Goal: Information Seeking & Learning: Learn about a topic

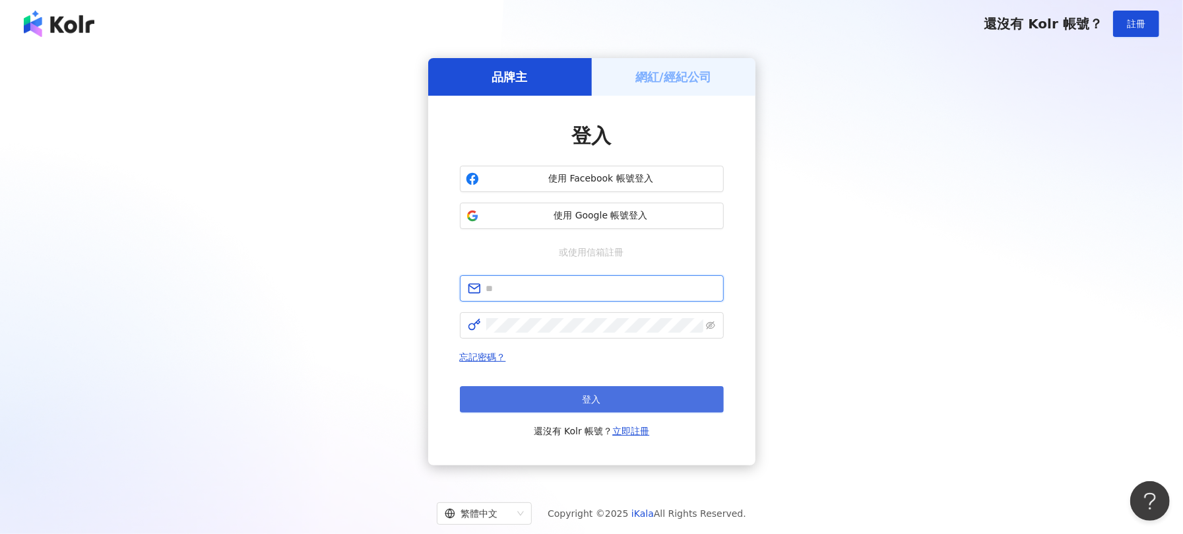
type input "**********"
click at [587, 404] on span "登入" at bounding box center [592, 399] width 18 height 11
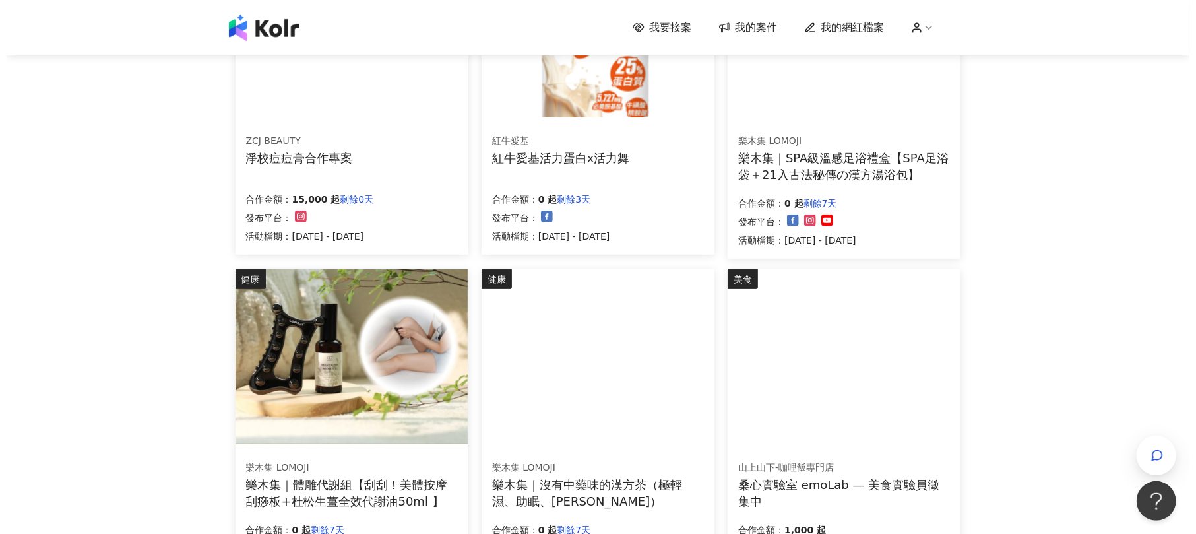
scroll to position [264, 0]
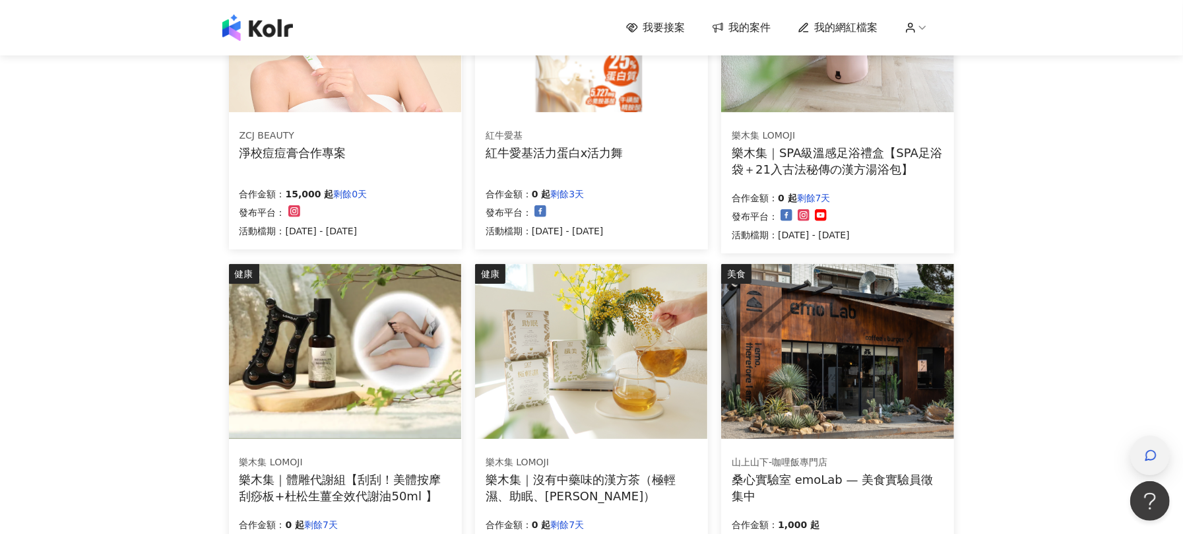
click at [1169, 455] on div "button" at bounding box center [1150, 456] width 40 height 40
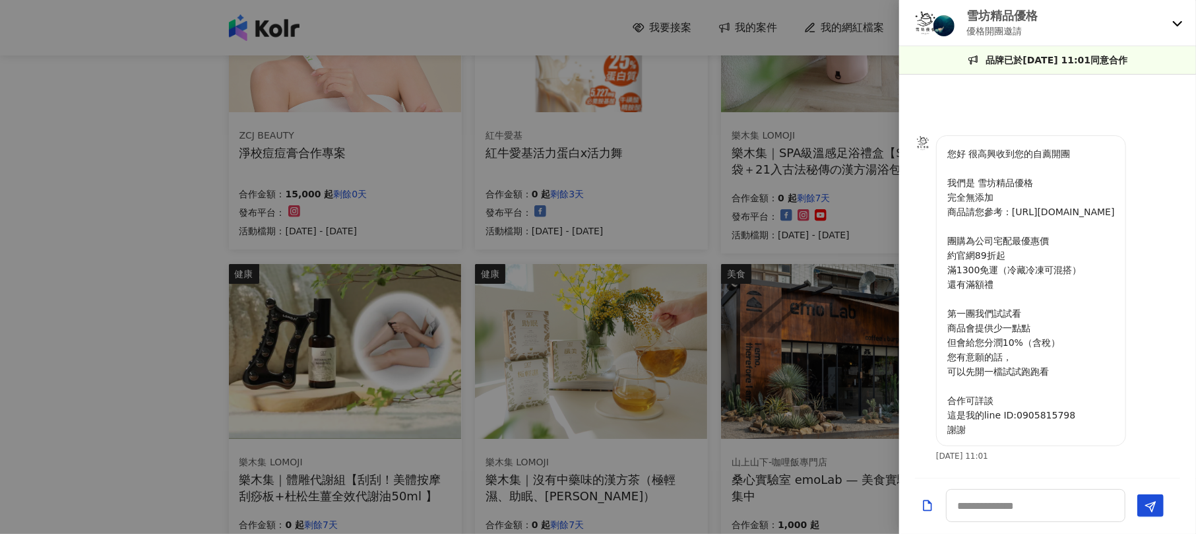
click at [1177, 22] on icon at bounding box center [1178, 23] width 11 height 11
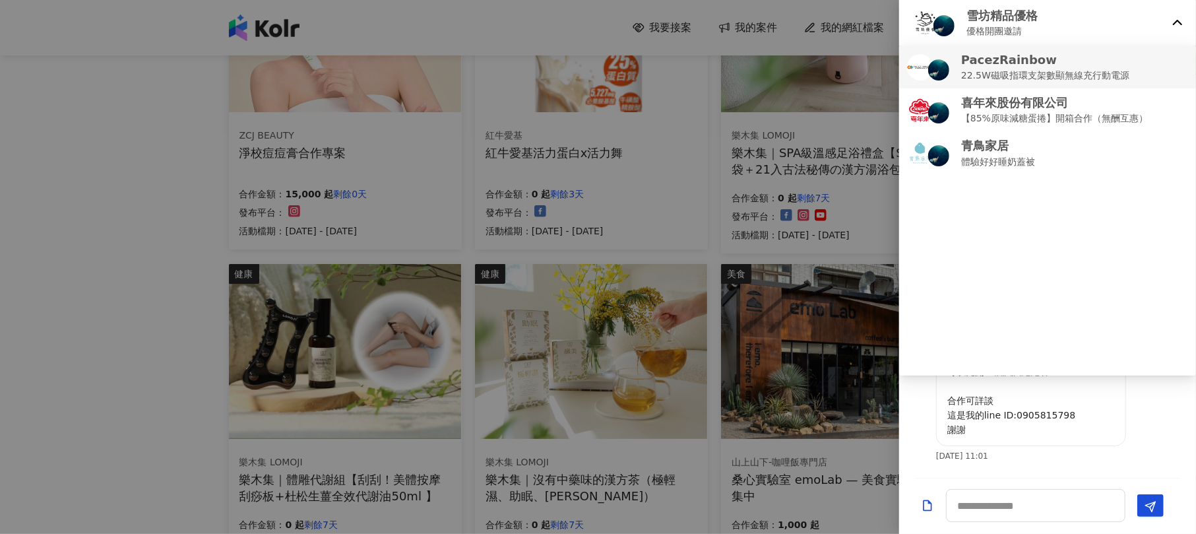
click at [989, 71] on p "22.5W磁吸指環支架數顯無線充行動電源" at bounding box center [1046, 75] width 168 height 15
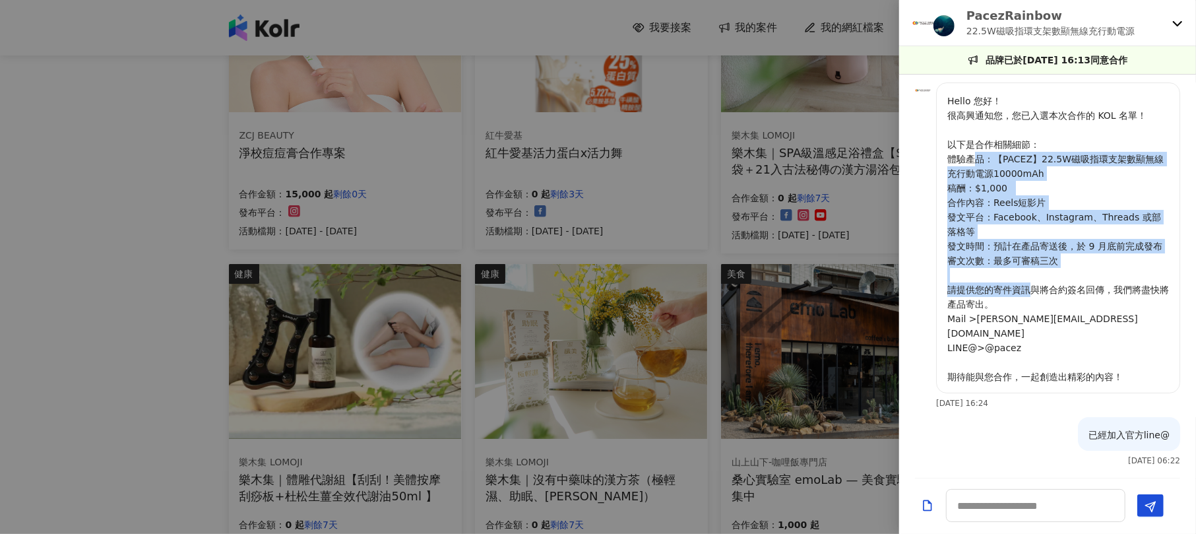
drag, startPoint x: 977, startPoint y: 164, endPoint x: 1035, endPoint y: 294, distance: 143.0
click at [1035, 294] on p "Hello 您好！ 很高興通知您，您已入選本次合作的 KOL 名單！ 以下是合作相關細節： 體驗產品：【PACEZ】22.5W磁吸指環支架數顯無線充行動電源1…" at bounding box center [1059, 239] width 222 height 290
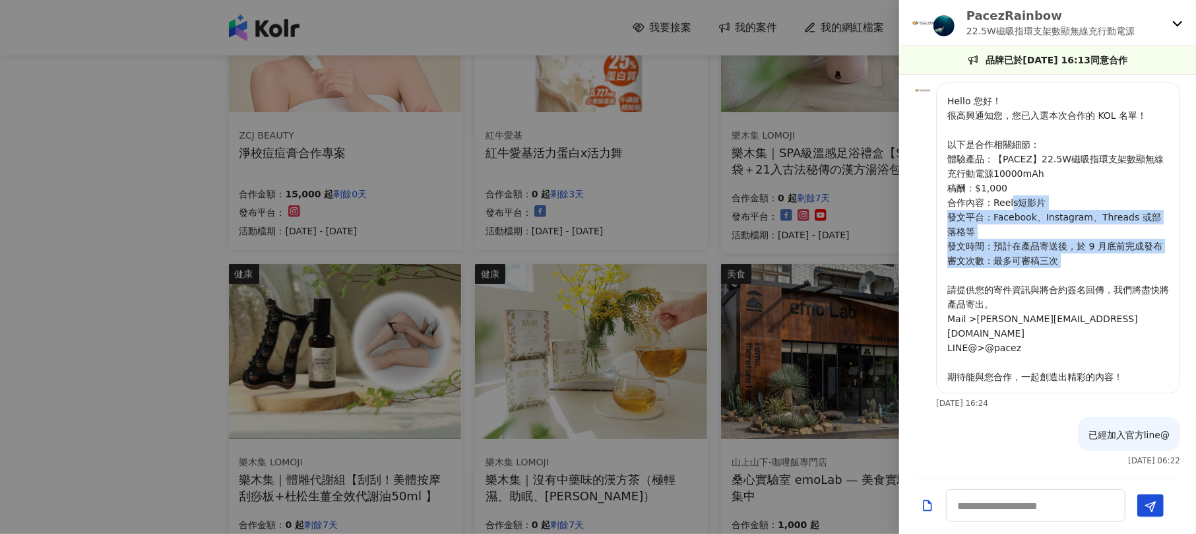
drag, startPoint x: 1014, startPoint y: 215, endPoint x: 1049, endPoint y: 283, distance: 76.4
click at [1049, 283] on p "Hello 您好！ 很高興通知您，您已入選本次合作的 KOL 名單！ 以下是合作相關細節： 體驗產品：【PACEZ】22.5W磁吸指環支架數顯無線充行動電源1…" at bounding box center [1059, 239] width 222 height 290
drag, startPoint x: 1049, startPoint y: 283, endPoint x: 977, endPoint y: 207, distance: 105.0
click at [980, 209] on p "Hello 您好！ 很高興通知您，您已入選本次合作的 KOL 名單！ 以下是合作相關細節： 體驗產品：【PACEZ】22.5W磁吸指環支架數顯無線充行動電源1…" at bounding box center [1059, 239] width 222 height 290
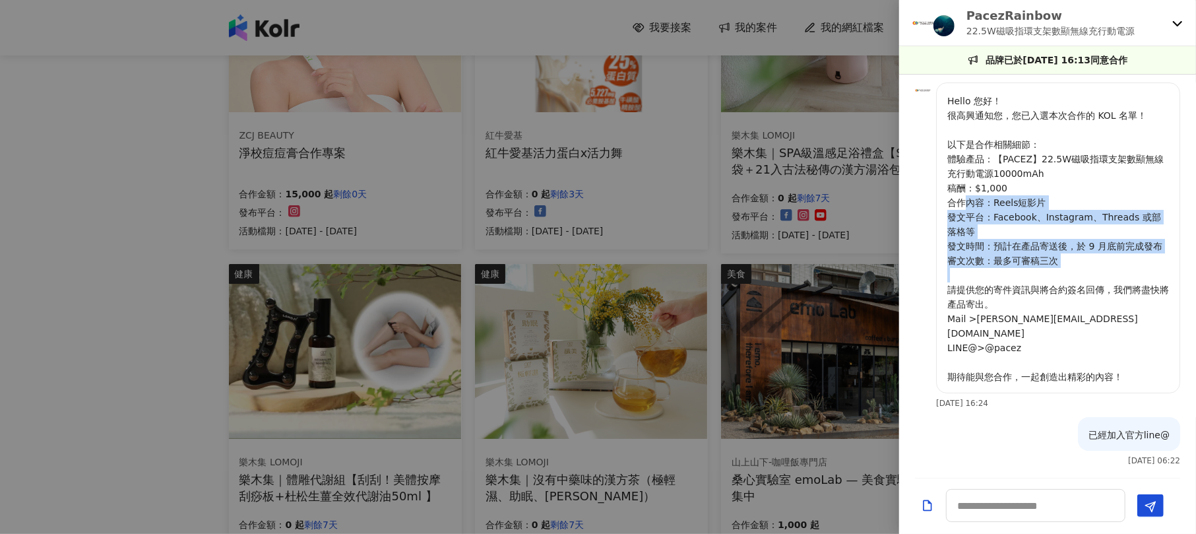
click at [975, 205] on p "Hello 您好！ 很高興通知您，您已入選本次合作的 KOL 名單！ 以下是合作相關細節： 體驗產品：【PACEZ】22.5W磁吸指環支架數顯無線充行動電源1…" at bounding box center [1059, 239] width 222 height 290
drag, startPoint x: 975, startPoint y: 205, endPoint x: 1059, endPoint y: 278, distance: 111.3
click at [1059, 278] on p "Hello 您好！ 很高興通知您，您已入選本次合作的 KOL 名單！ 以下是合作相關細節： 體驗產品：【PACEZ】22.5W磁吸指環支架數顯無線充行動電源1…" at bounding box center [1059, 239] width 222 height 290
drag, startPoint x: 1078, startPoint y: 278, endPoint x: 967, endPoint y: 193, distance: 140.3
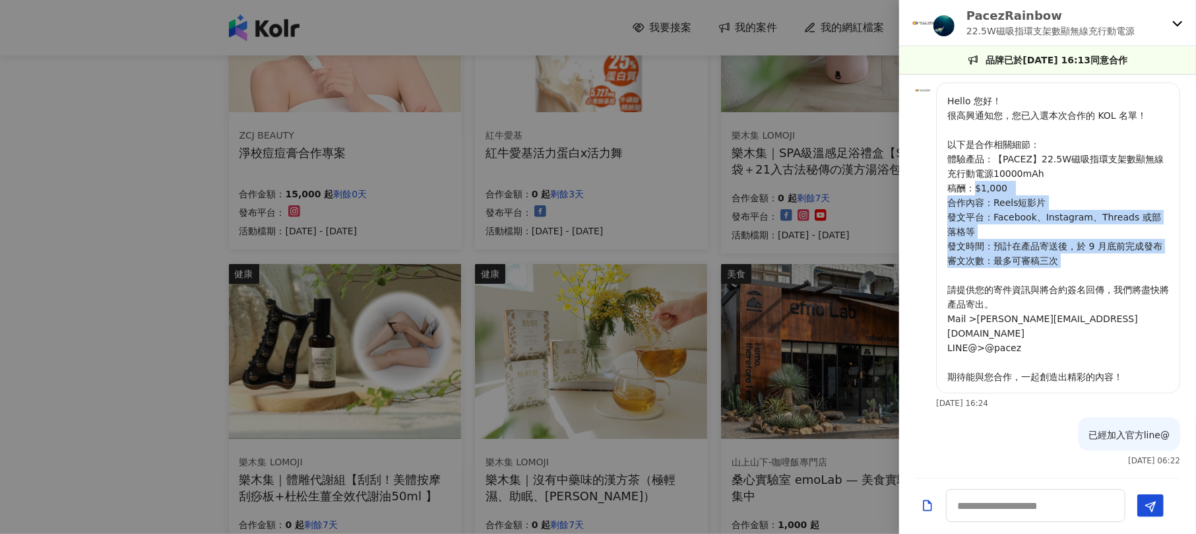
click at [967, 193] on p "Hello 您好！ 很高興通知您，您已入選本次合作的 KOL 名單！ 以下是合作相關細節： 體驗產品：【PACEZ】22.5W磁吸指環支架數顯無線充行動電源1…" at bounding box center [1059, 239] width 222 height 290
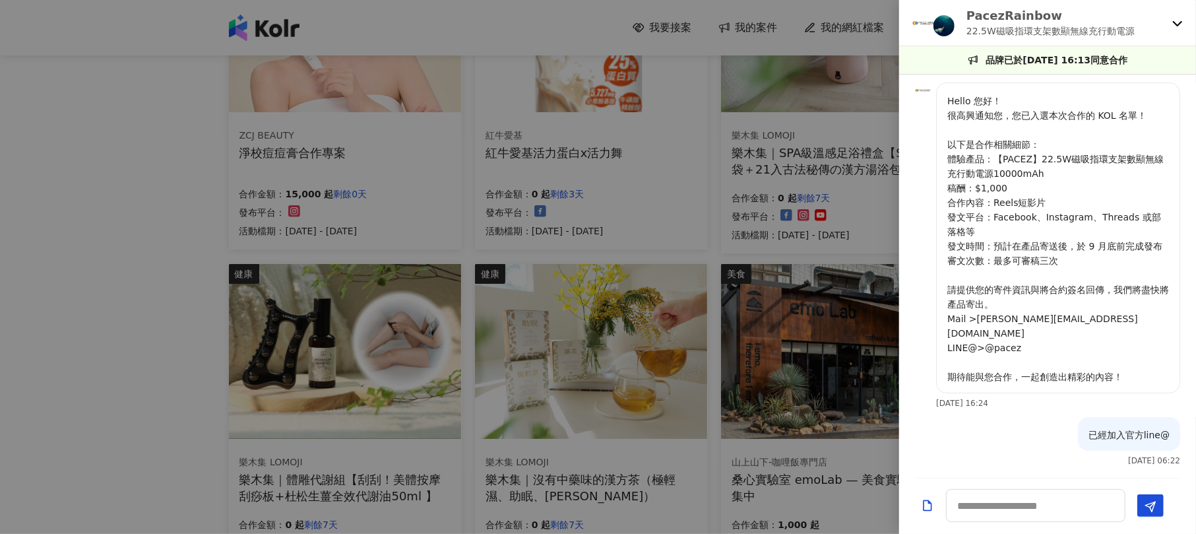
click at [961, 189] on p "Hello 您好！ 很高興通知您，您已入選本次合作的 KOL 名單！ 以下是合作相關細節： 體驗產品：【PACEZ】22.5W磁吸指環支架數顯無線充行動電源1…" at bounding box center [1059, 239] width 222 height 290
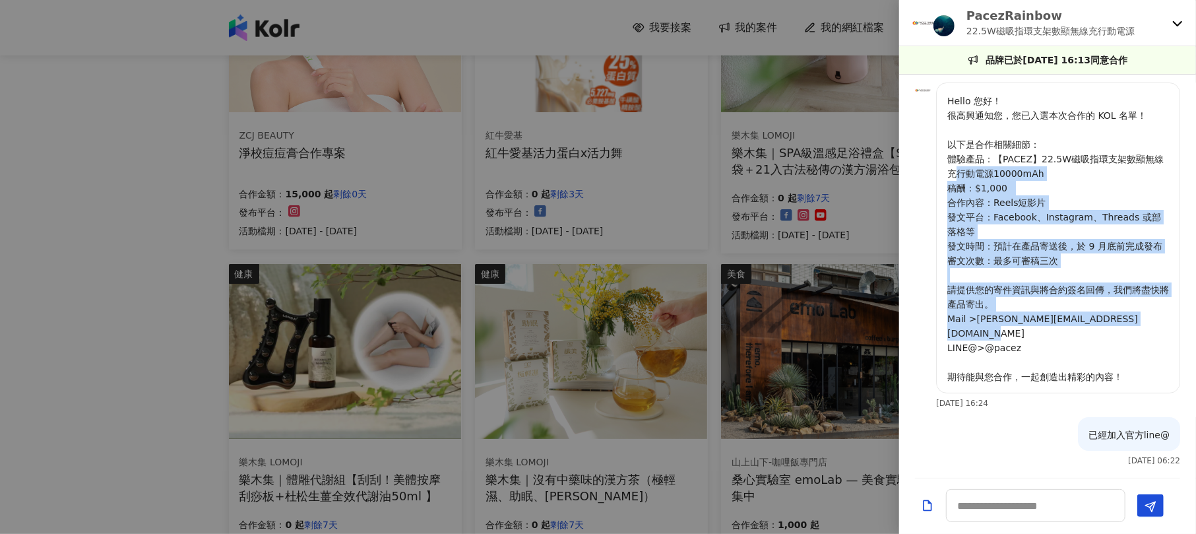
drag, startPoint x: 961, startPoint y: 189, endPoint x: 1070, endPoint y: 362, distance: 205.2
click at [1070, 362] on p "Hello 您好！ 很高興通知您，您已入選本次合作的 KOL 名單！ 以下是合作相關細節： 體驗產品：【PACEZ】22.5W磁吸指環支架數顯無線充行動電源1…" at bounding box center [1059, 239] width 222 height 290
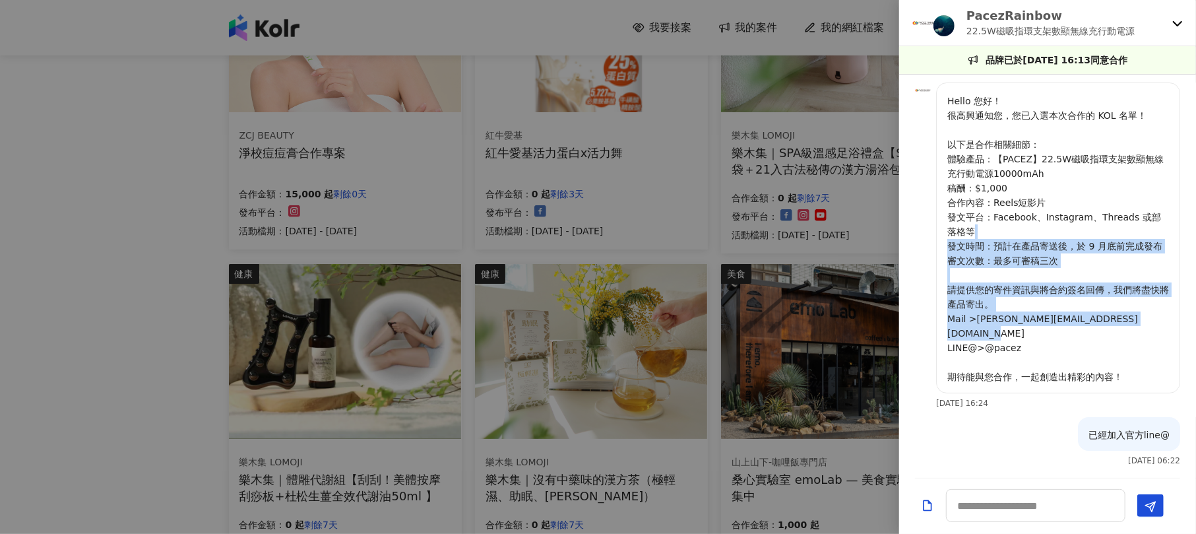
drag, startPoint x: 1070, startPoint y: 362, endPoint x: 987, endPoint y: 228, distance: 158.2
click at [991, 233] on p "Hello 您好！ 很高興通知您，您已入選本次合作的 KOL 名單！ 以下是合作相關細節： 體驗產品：【PACEZ】22.5W磁吸指環支架數顯無線充行動電源1…" at bounding box center [1059, 239] width 222 height 290
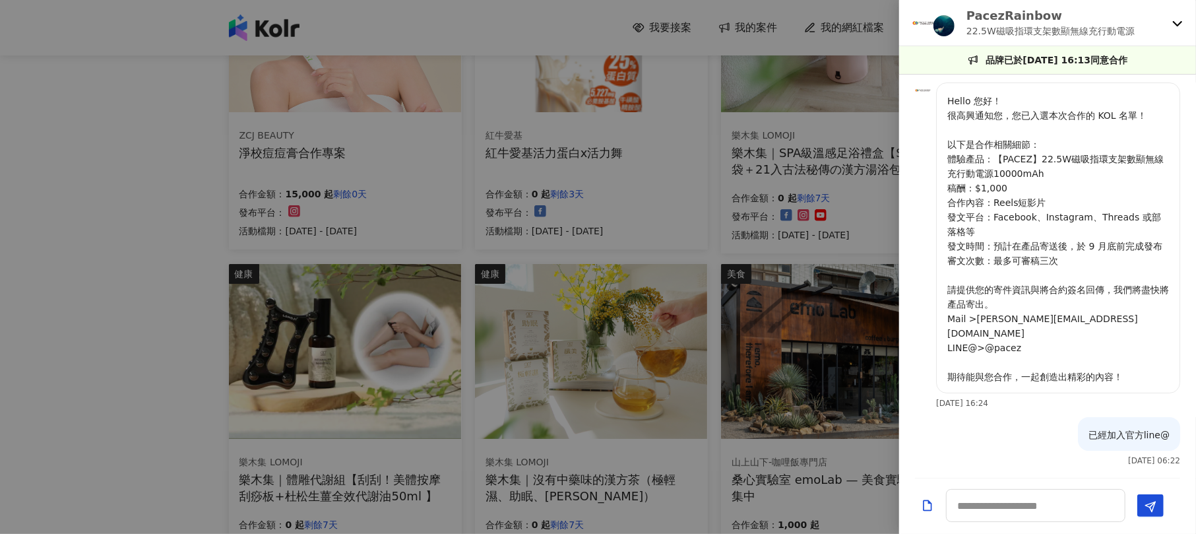
click at [987, 228] on p "Hello 您好！ 很高興通知您，您已入選本次合作的 KOL 名單！ 以下是合作相關細節： 體驗產品：【PACEZ】22.5W磁吸指環支架數顯無線充行動電源1…" at bounding box center [1059, 239] width 222 height 290
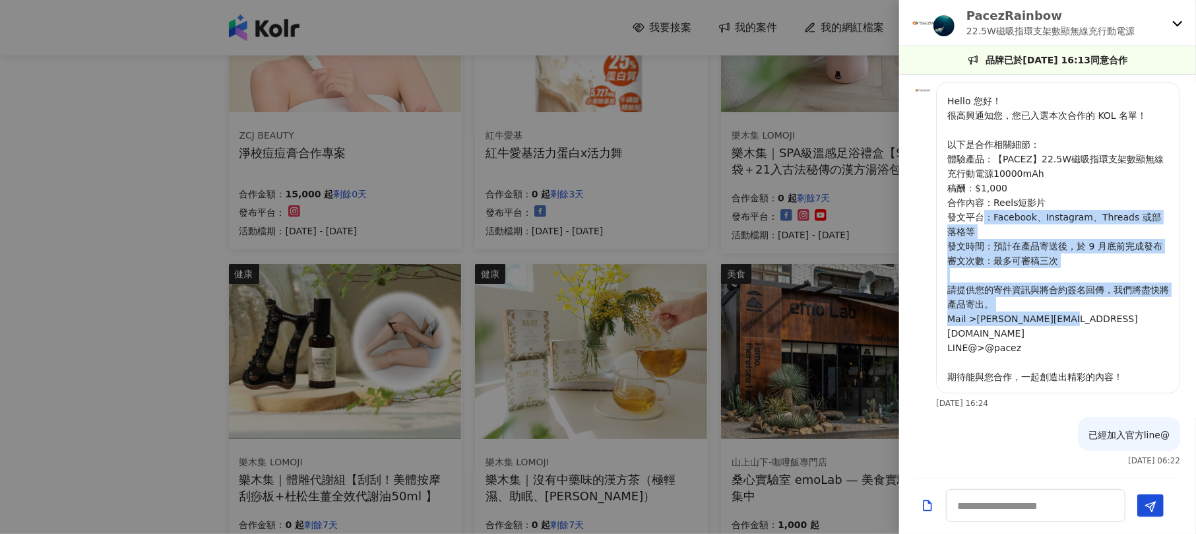
drag, startPoint x: 987, startPoint y: 226, endPoint x: 1045, endPoint y: 331, distance: 120.5
click at [1045, 331] on p "Hello 您好！ 很高興通知您，您已入選本次合作的 KOL 名單！ 以下是合作相關細節： 體驗產品：【PACEZ】22.5W磁吸指環支架數顯無線充行動電源1…" at bounding box center [1059, 239] width 222 height 290
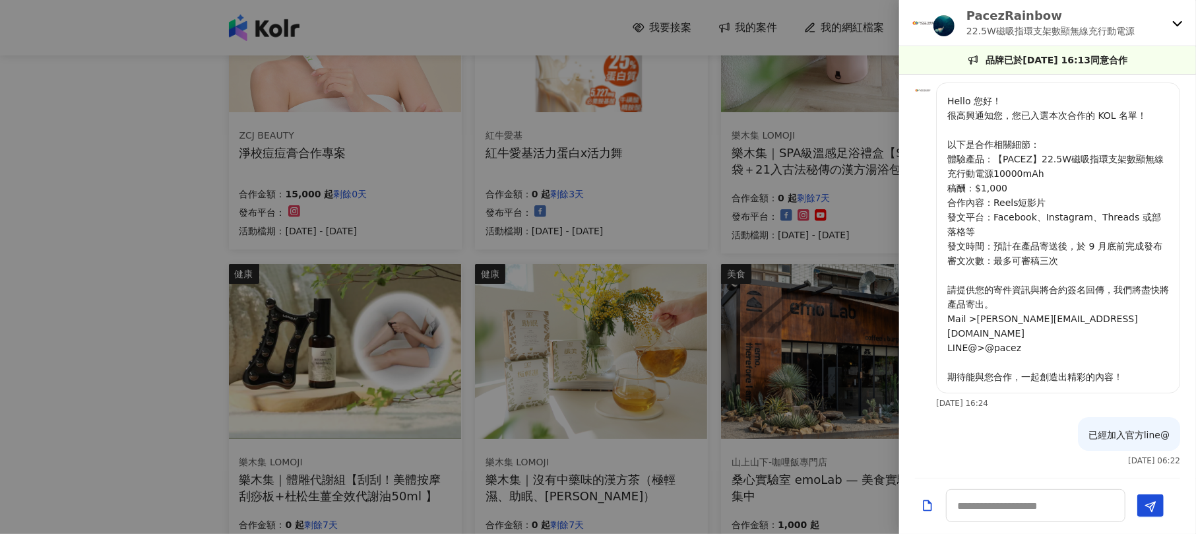
click at [921, 21] on img at bounding box center [926, 23] width 26 height 26
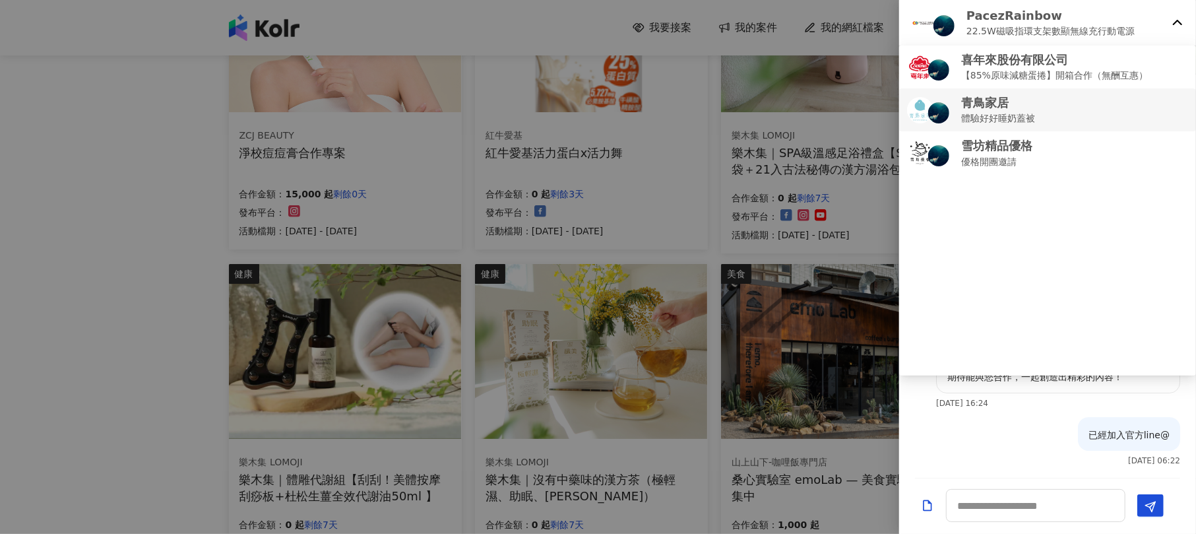
click at [921, 99] on img at bounding box center [920, 110] width 26 height 26
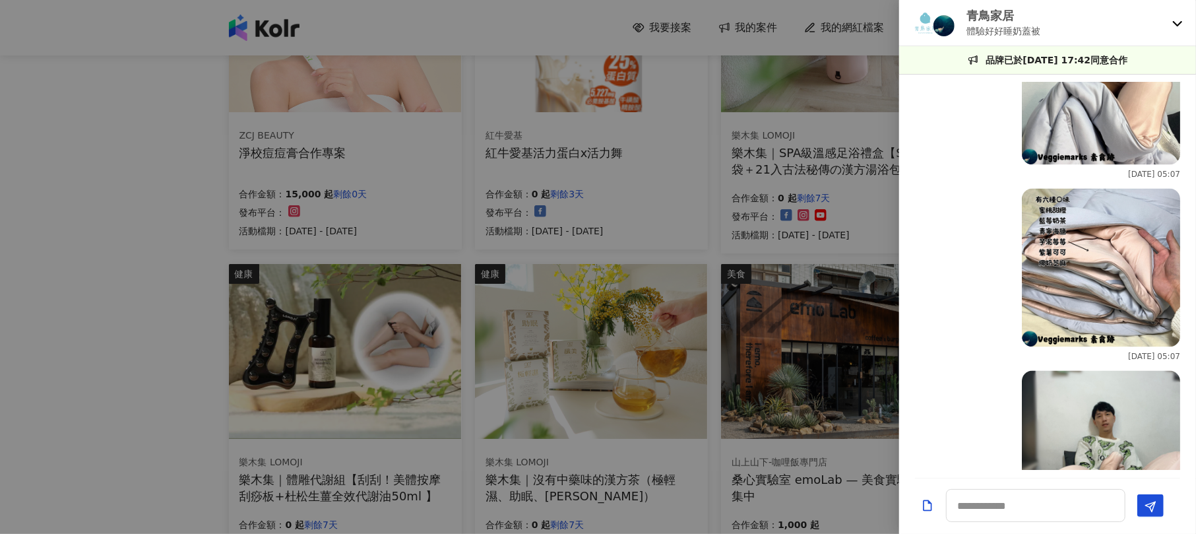
click at [979, 24] on p "體驗好好睡奶蓋被" at bounding box center [1004, 31] width 74 height 15
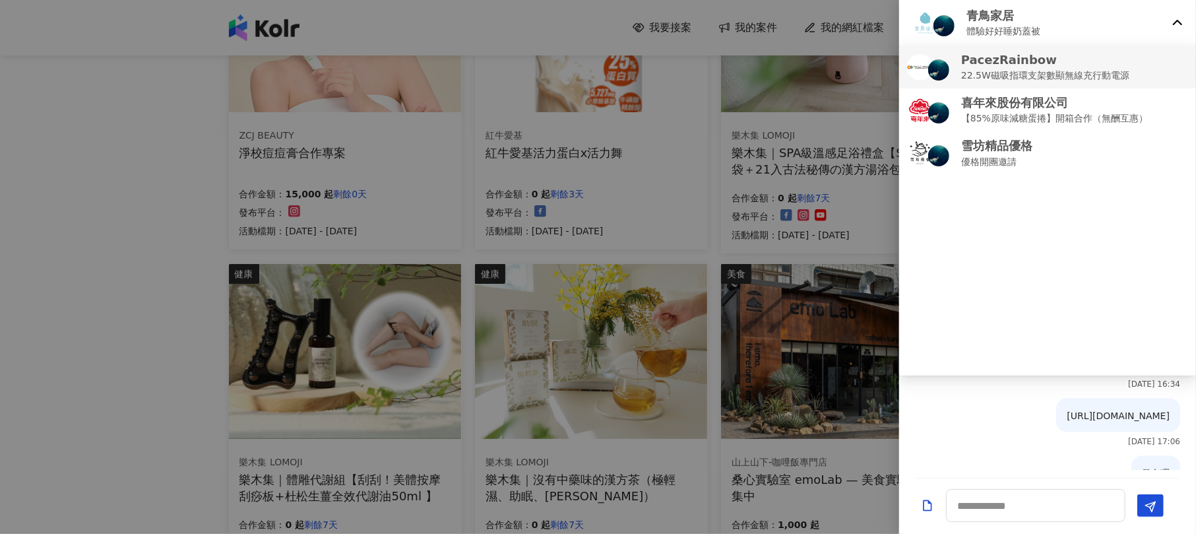
click at [974, 70] on p "22.5W磁吸指環支架數顯無線充行動電源" at bounding box center [1046, 75] width 168 height 15
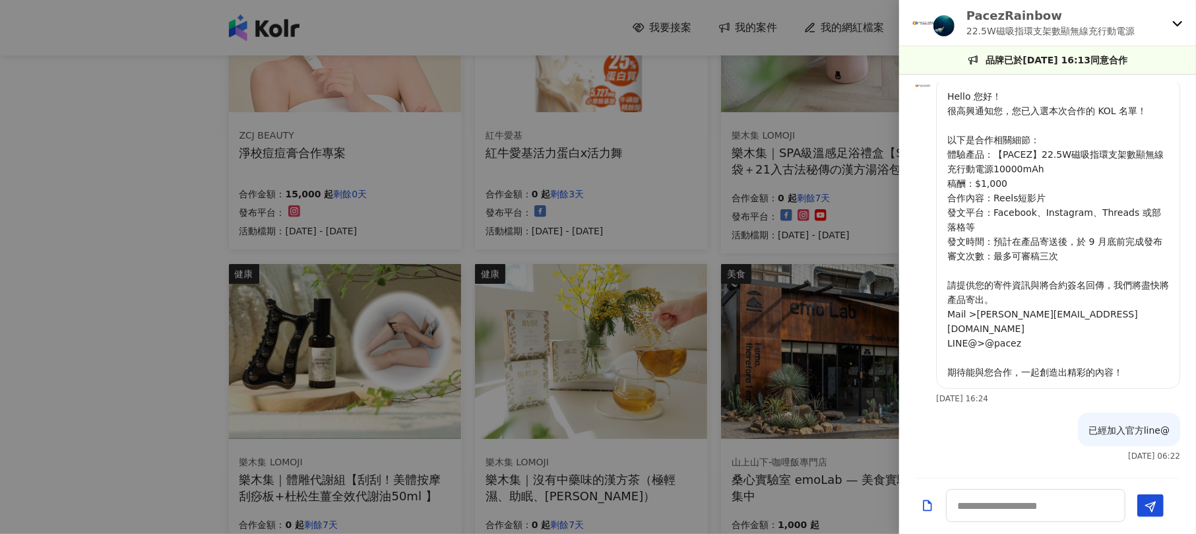
scroll to position [5, 0]
click at [919, 88] on img at bounding box center [923, 86] width 16 height 16
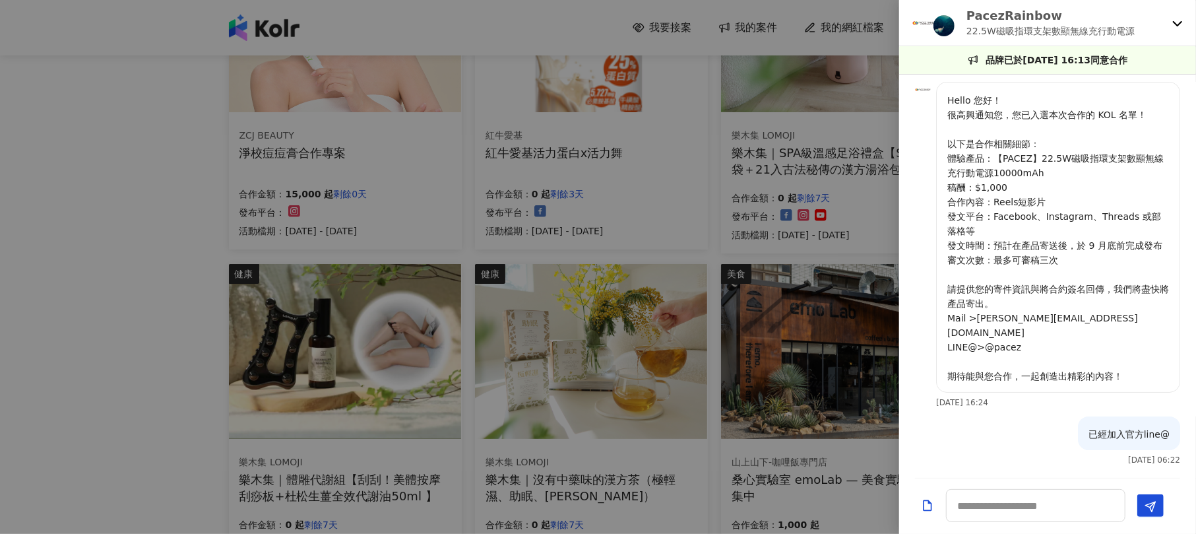
scroll to position [0, 0]
click at [242, 335] on div at bounding box center [598, 267] width 1196 height 534
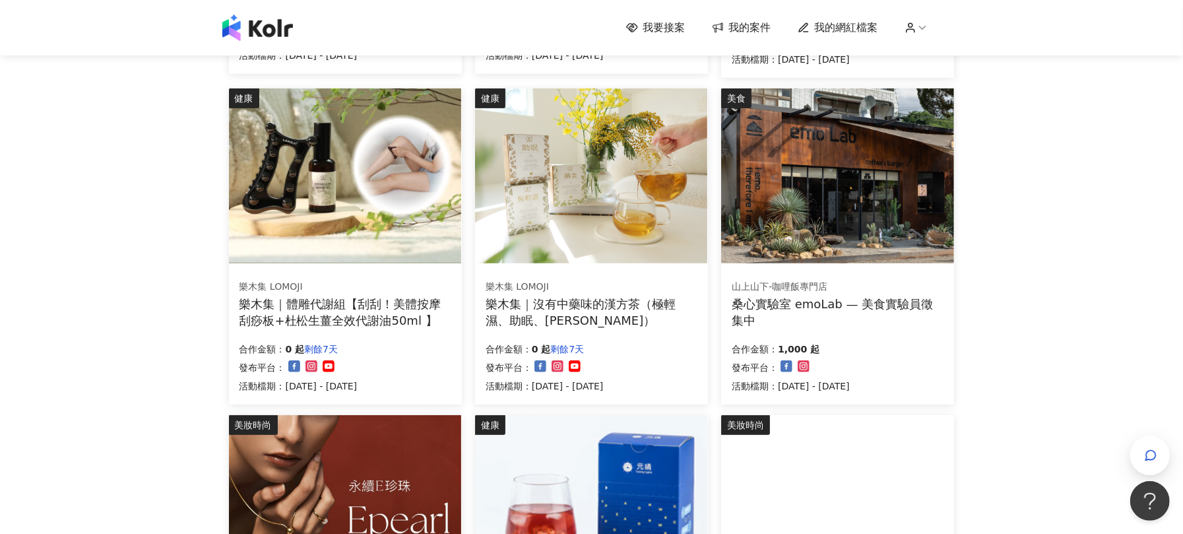
scroll to position [879, 0]
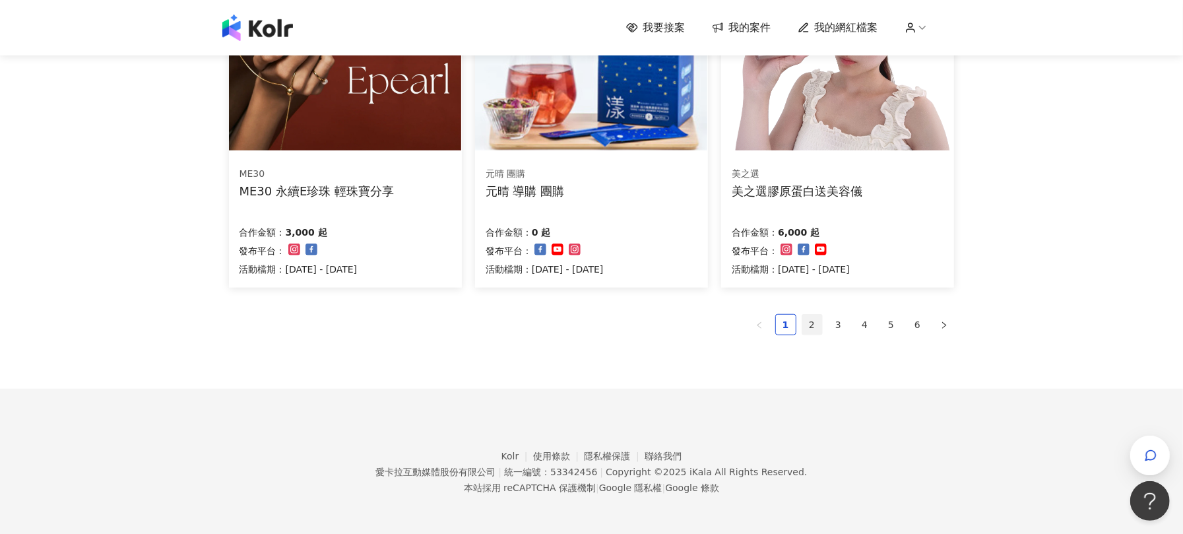
click at [814, 330] on link "2" at bounding box center [812, 325] width 20 height 20
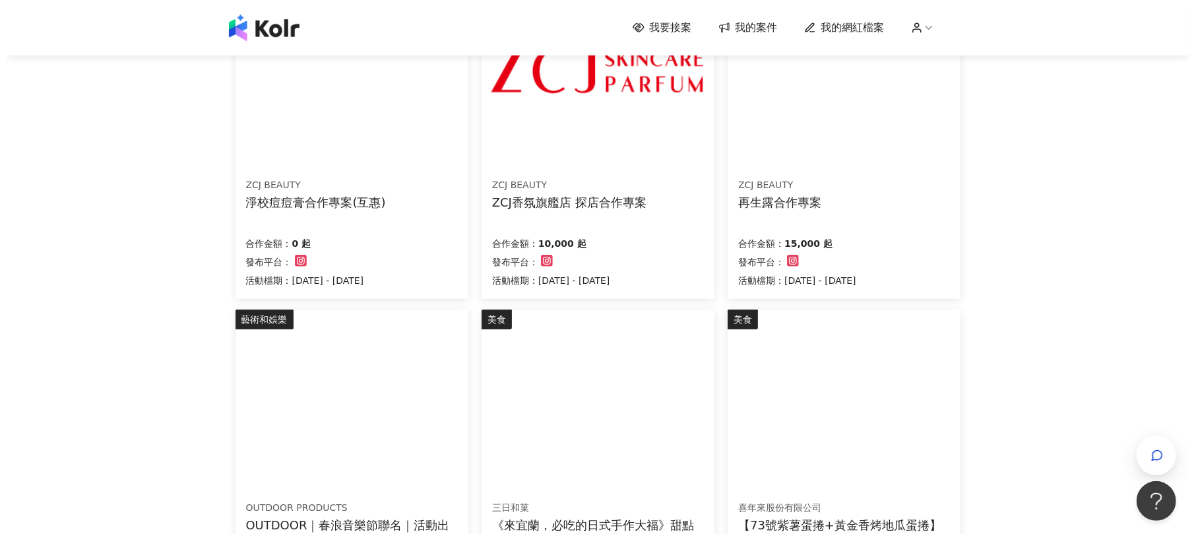
scroll to position [176, 0]
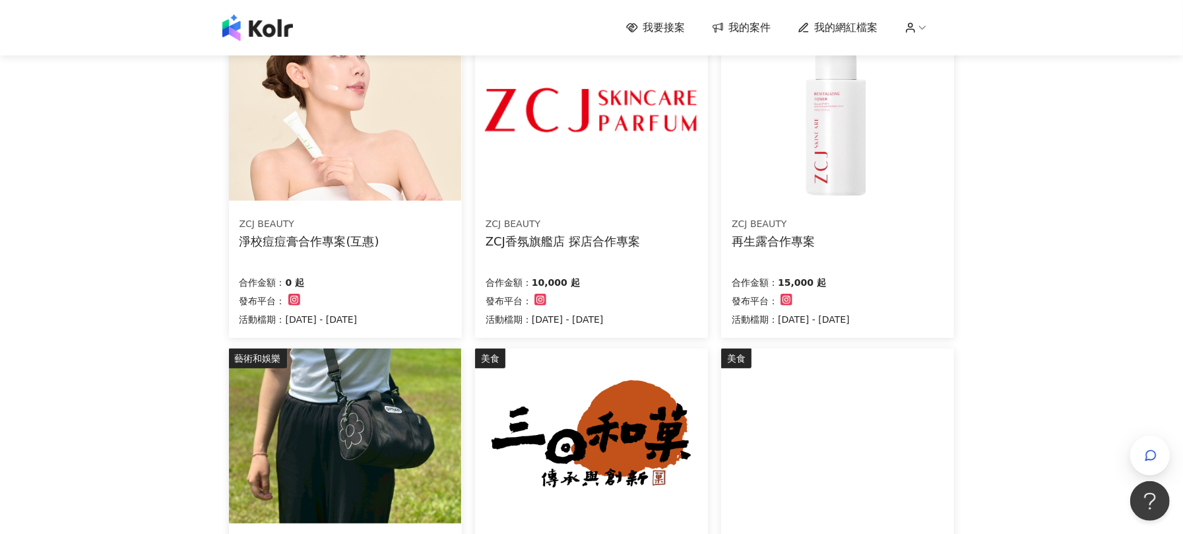
click at [629, 272] on div "合作金額： 10,000 起 發布平台： 活動檔期：[DATE] - [DATE]" at bounding box center [592, 299] width 212 height 55
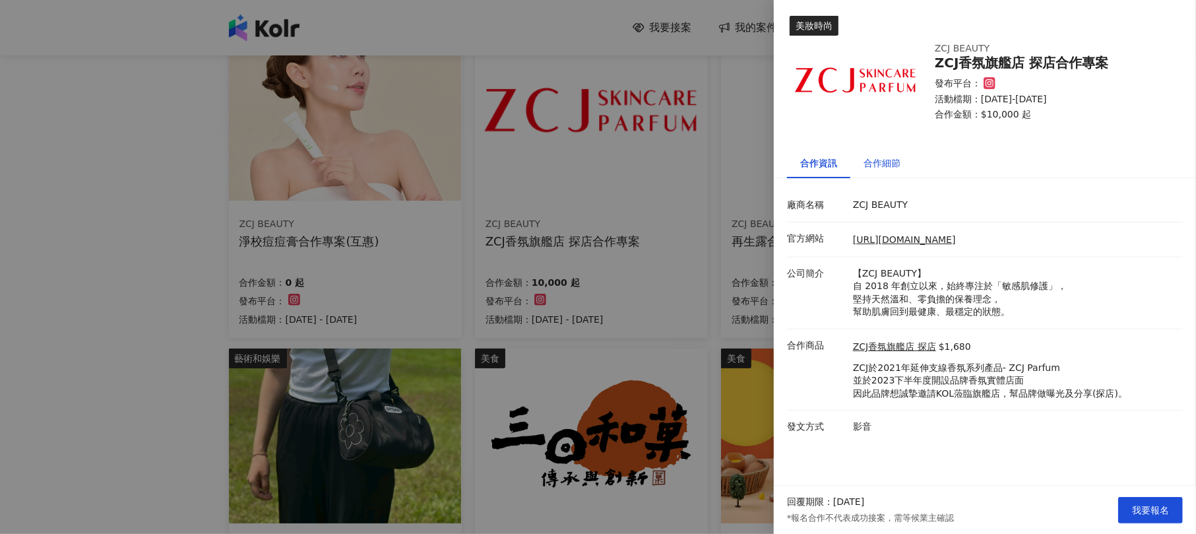
click at [885, 156] on div "合作細節" at bounding box center [882, 163] width 37 height 15
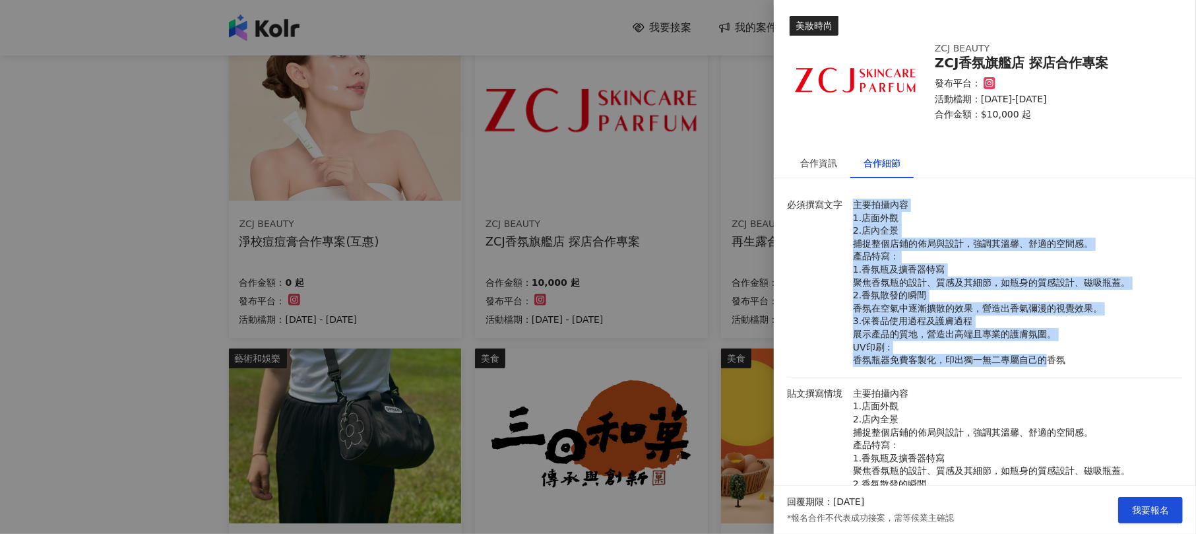
drag, startPoint x: 879, startPoint y: 226, endPoint x: 1041, endPoint y: 364, distance: 213.5
click at [1041, 364] on div "主要拍攝內容 1.店面外觀 2.店內全景 捕捉整個店鋪的佈局與設計，強調其溫馨、舒適的空間感。 產品特寫： 1.香氛瓶及擴香器特寫 聚焦香氛瓶的設計、質感及其…" at bounding box center [1015, 283] width 330 height 168
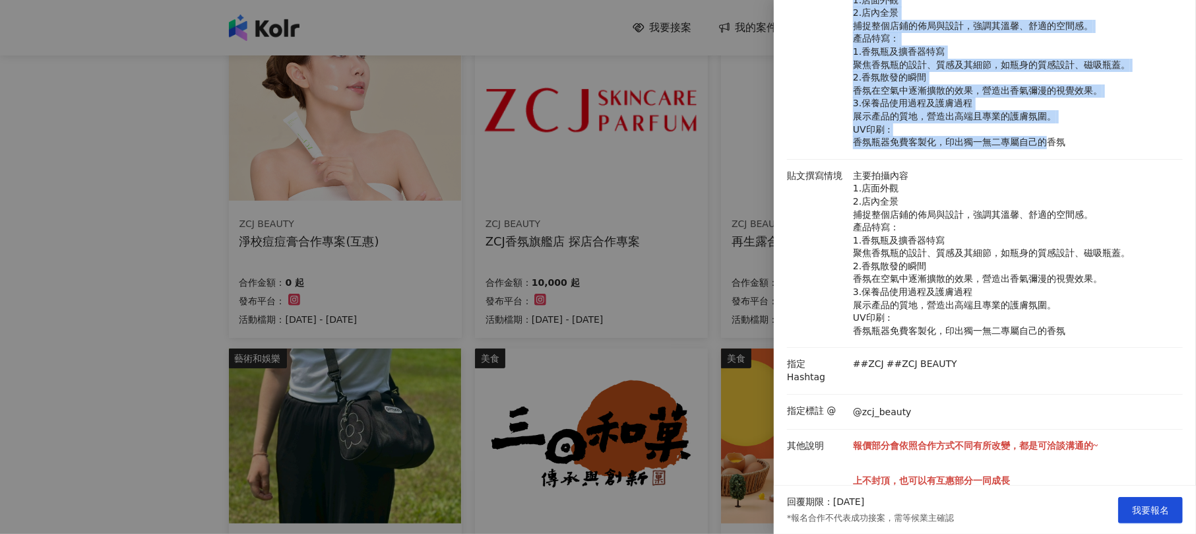
scroll to position [264, 0]
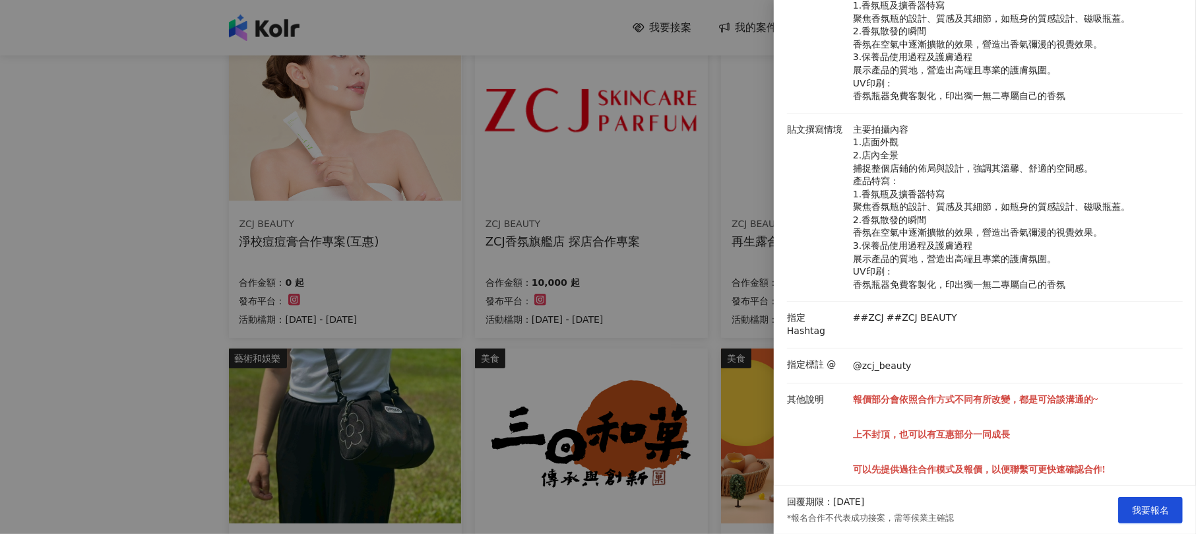
click at [649, 276] on div at bounding box center [598, 267] width 1196 height 534
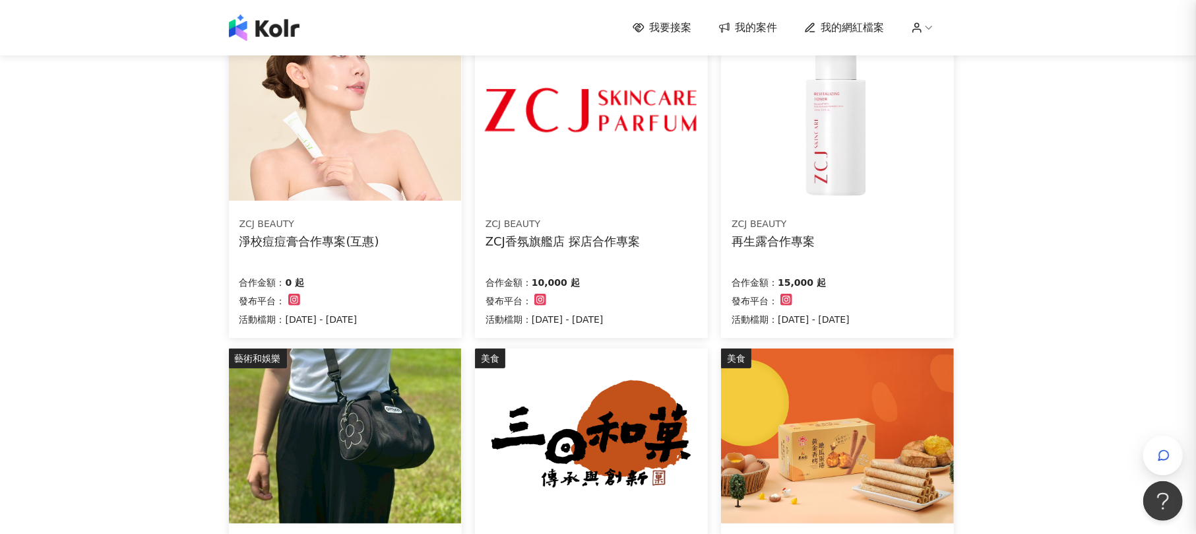
scroll to position [0, 0]
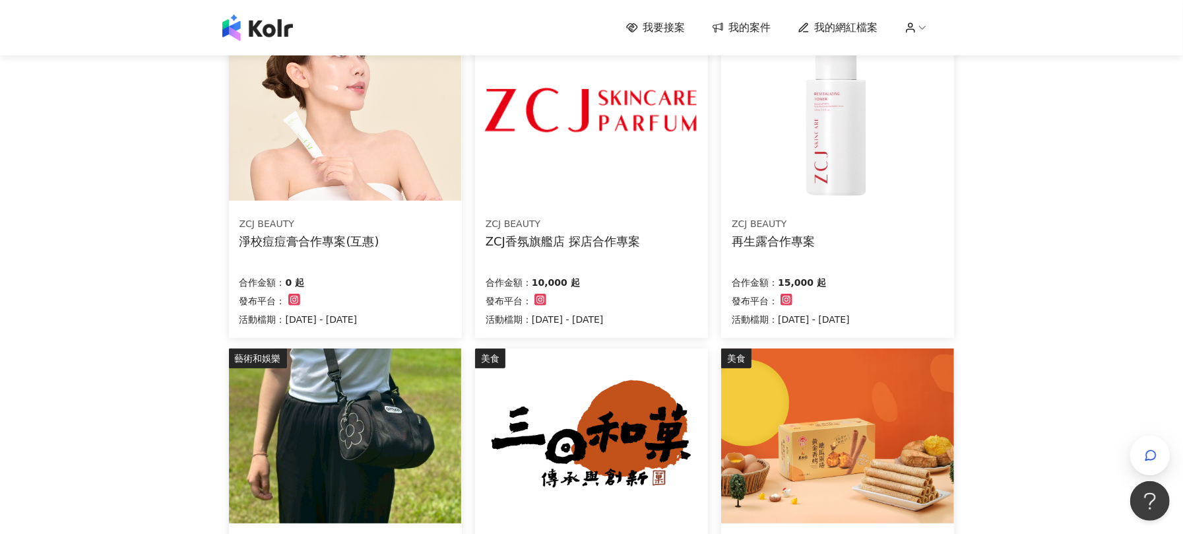
click at [650, 270] on div "ZCJ BEAUTY ZCJ香氛旗艦店 探店合作專案 合作金額： 10,000 起 發布平台： 活動檔期：[DATE] - [DATE]" at bounding box center [591, 272] width 233 height 132
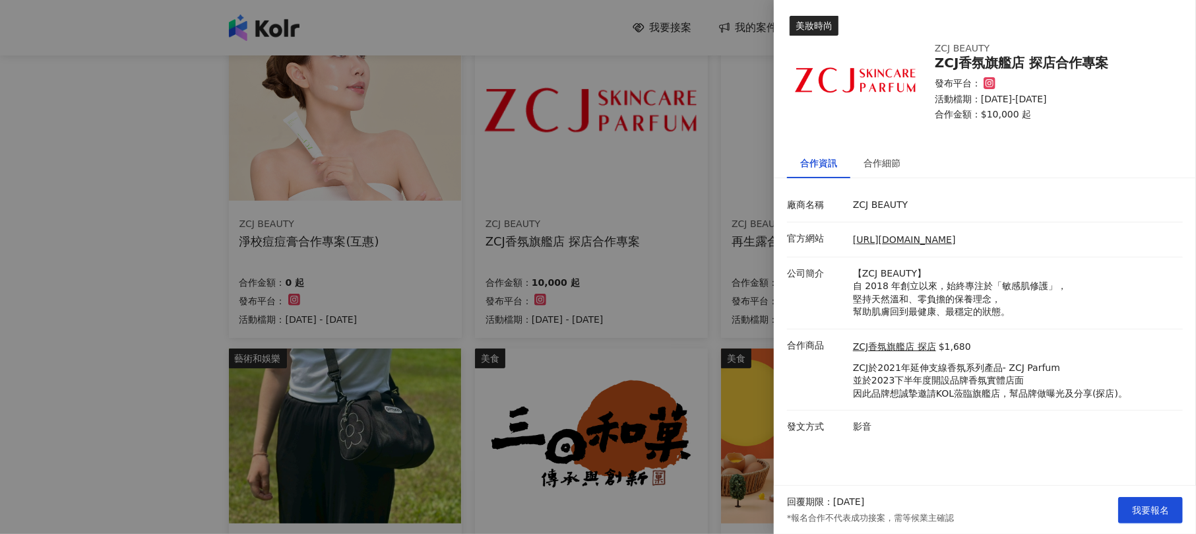
click at [0, 271] on div at bounding box center [598, 267] width 1196 height 534
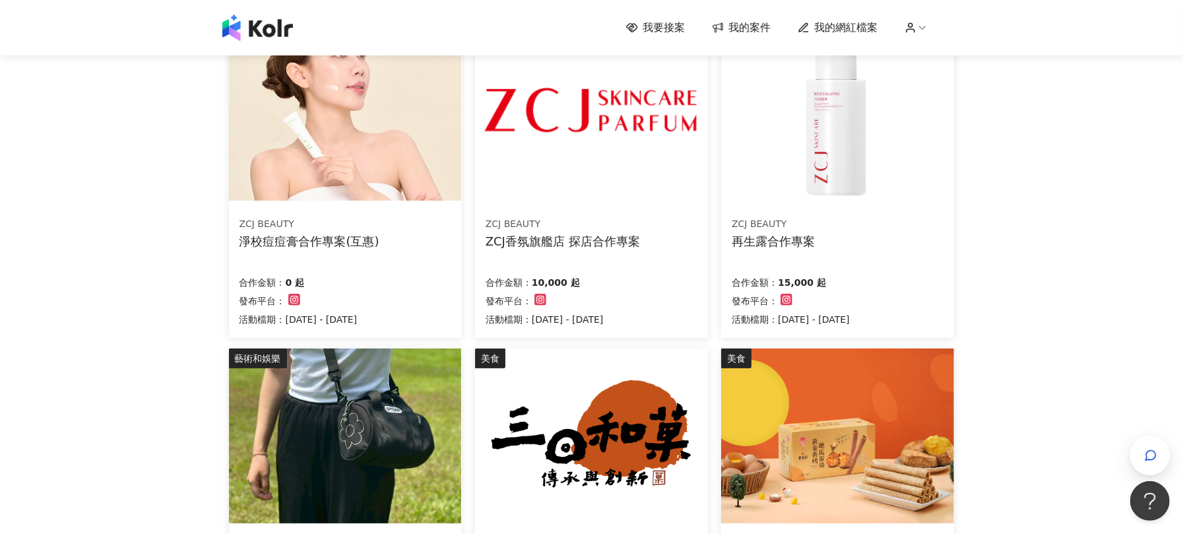
click at [808, 228] on div "ZCJ BEAUTY" at bounding box center [773, 224] width 83 height 13
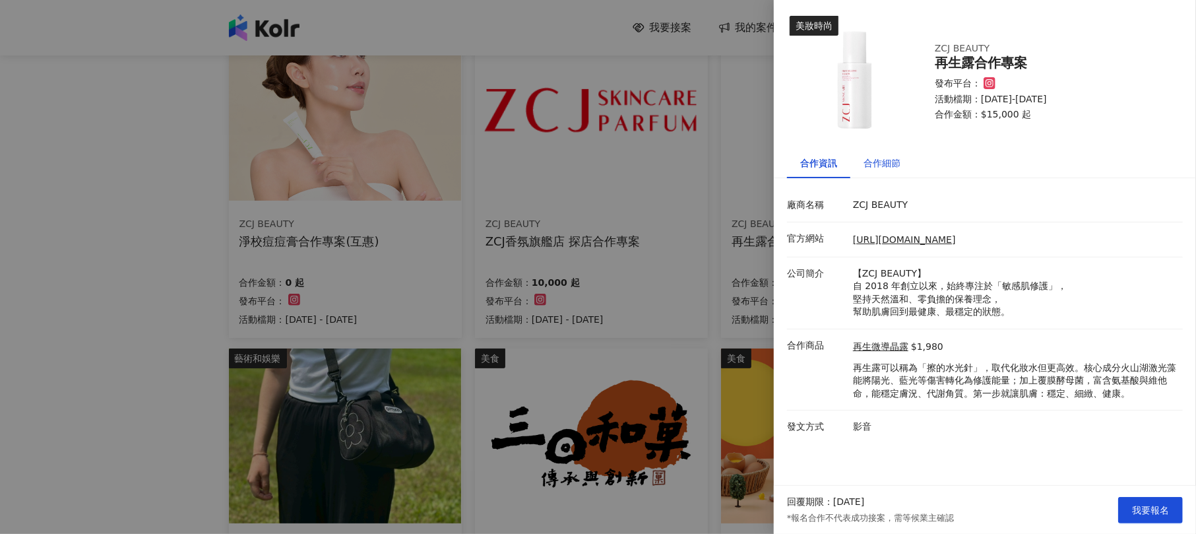
drag, startPoint x: 899, startPoint y: 164, endPoint x: 884, endPoint y: 169, distance: 15.4
click at [898, 164] on div "合作細節" at bounding box center [882, 163] width 37 height 15
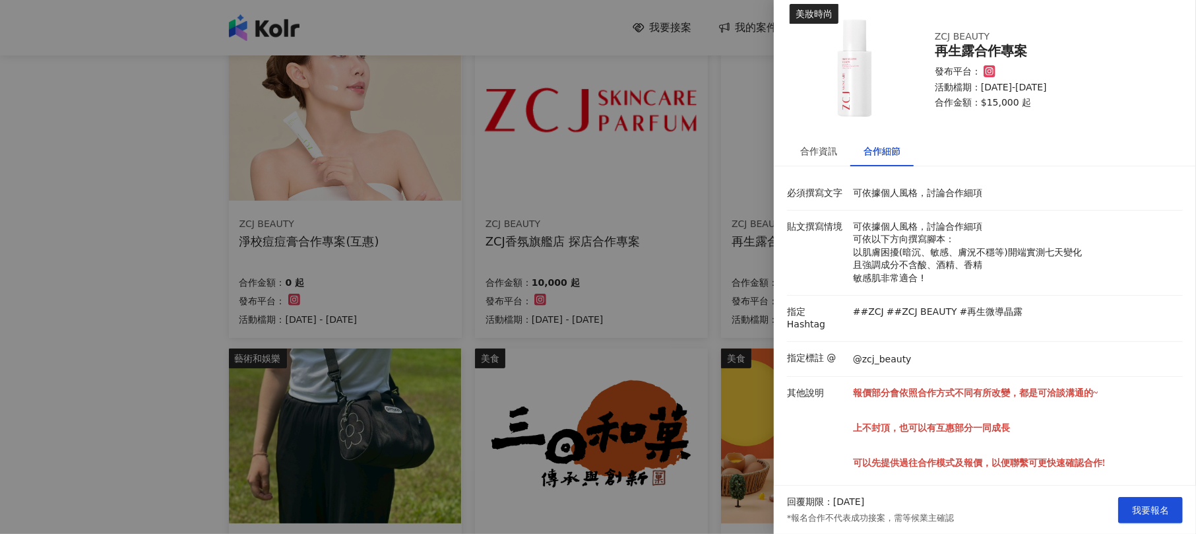
scroll to position [16, 0]
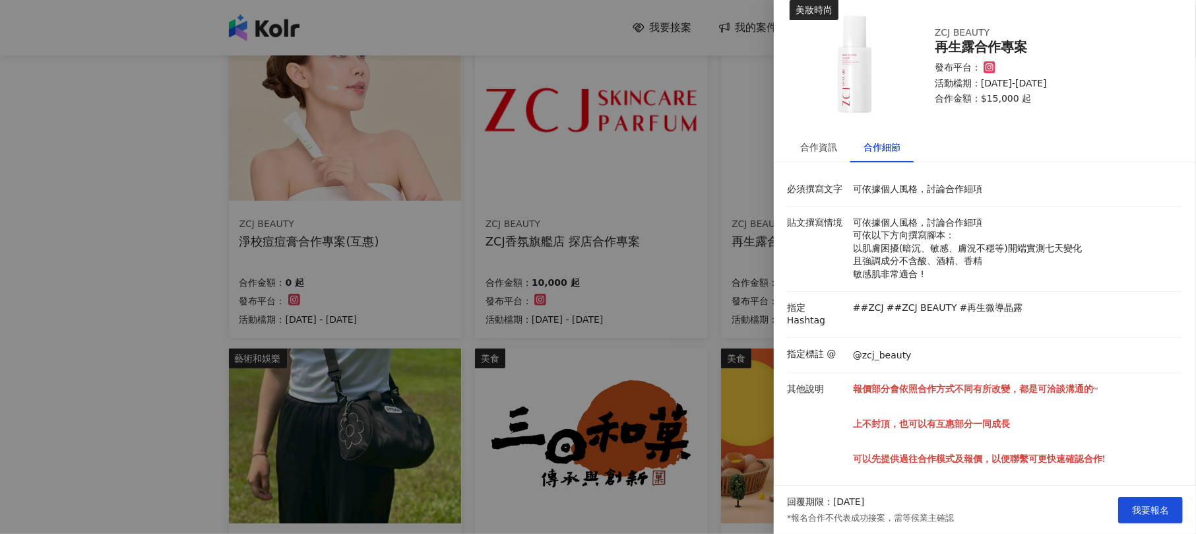
click at [178, 297] on div at bounding box center [598, 267] width 1196 height 534
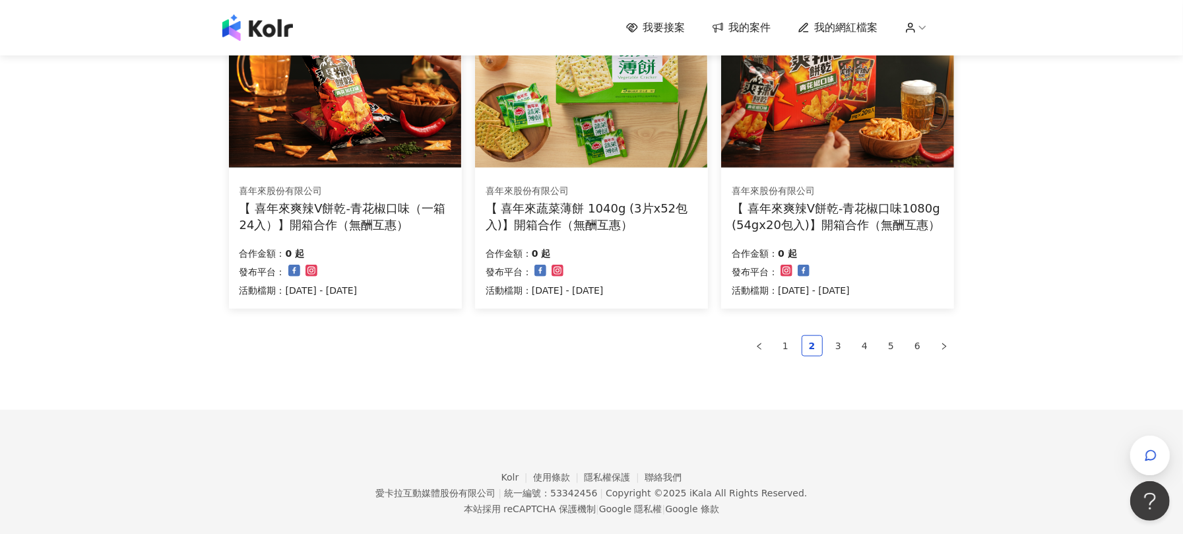
scroll to position [879, 0]
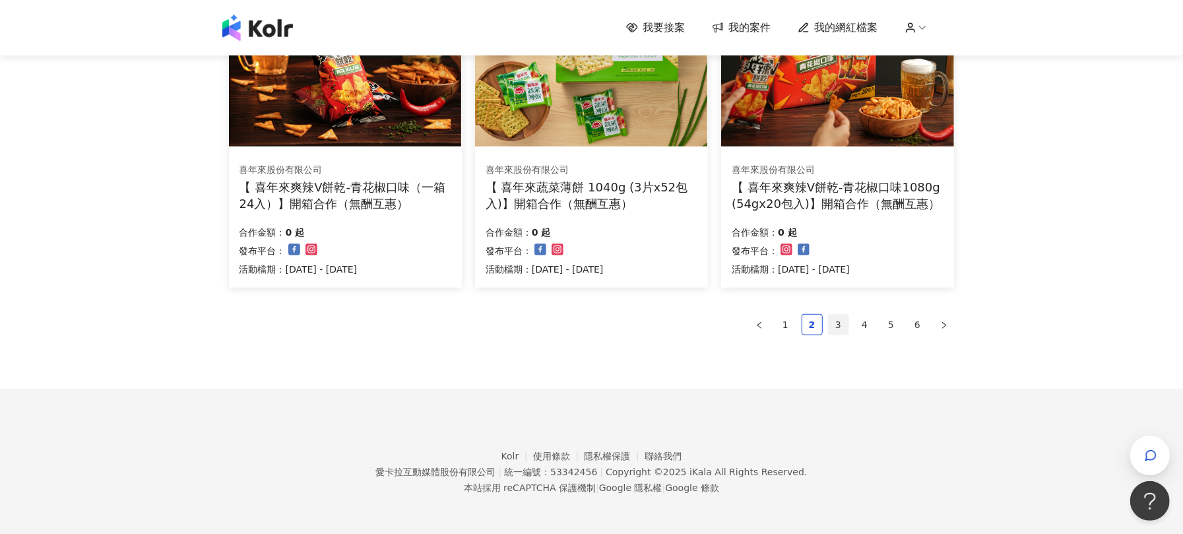
click at [838, 327] on link "3" at bounding box center [839, 325] width 20 height 20
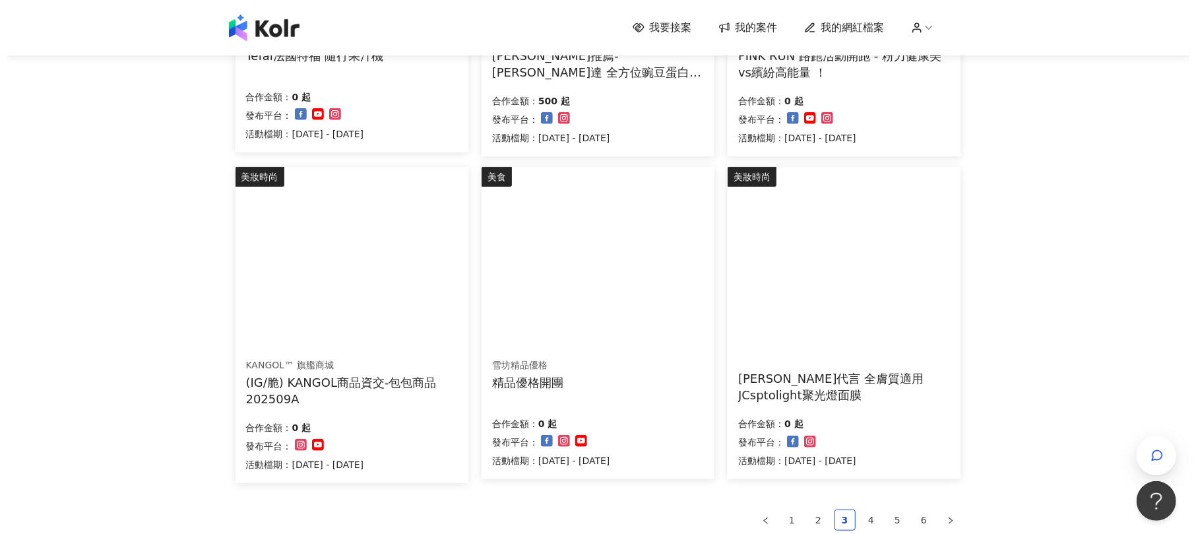
scroll to position [704, 0]
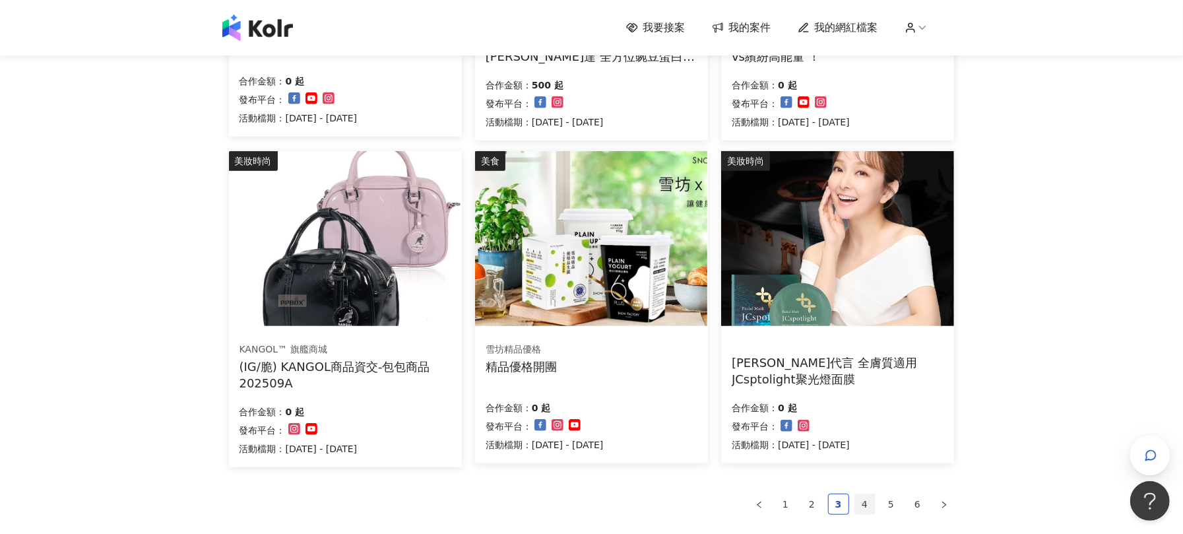
click at [861, 503] on link "4" at bounding box center [865, 504] width 20 height 20
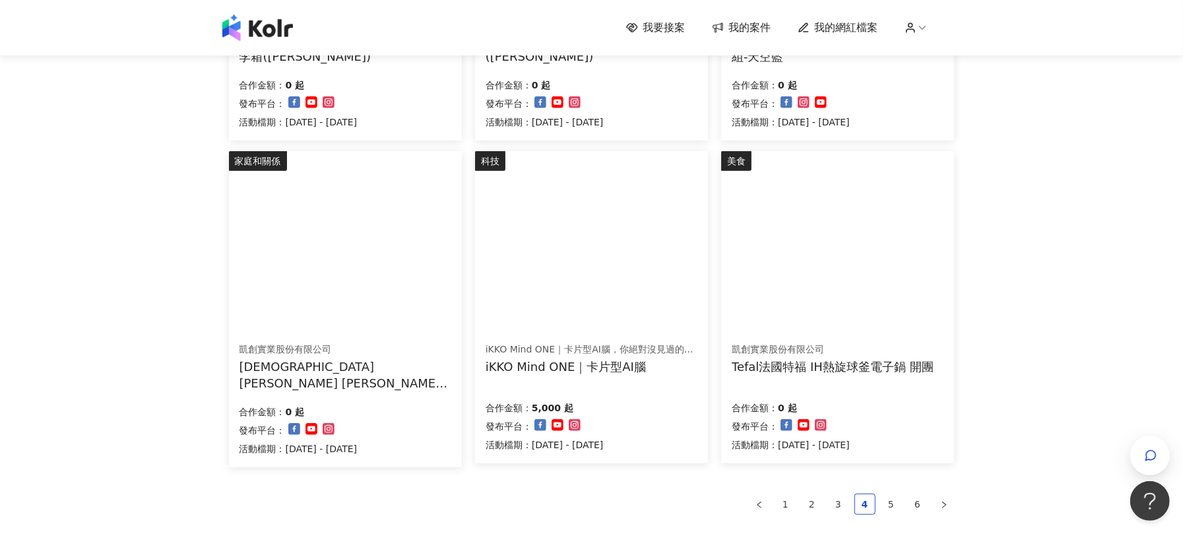
click at [420, 373] on div "[DEMOGRAPHIC_DATA][PERSON_NAME] [PERSON_NAME] Tota 90L 分類洗衣籃(三格)" at bounding box center [346, 374] width 212 height 33
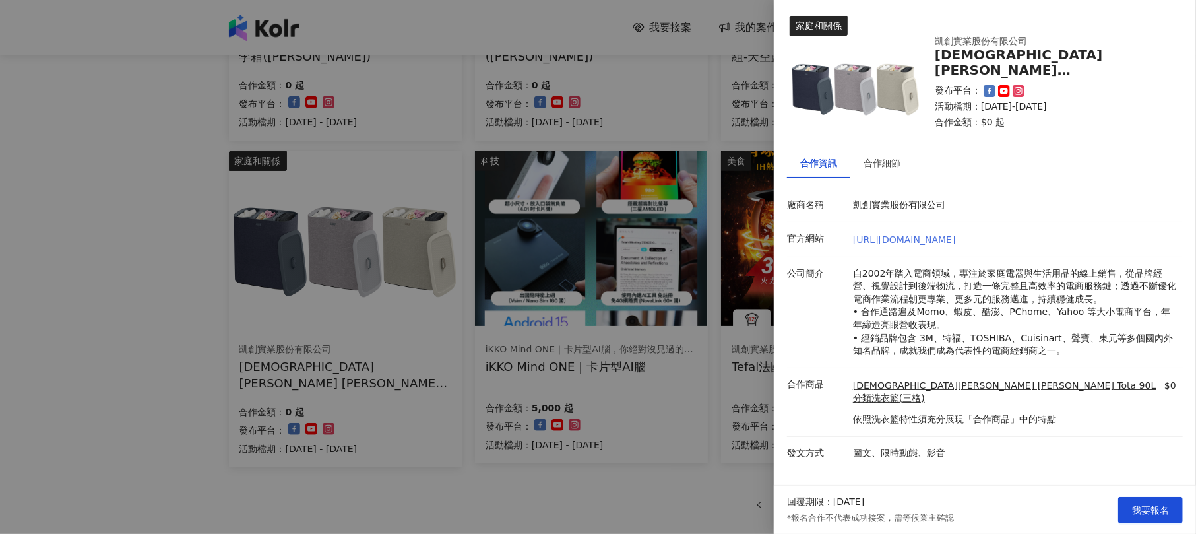
click at [890, 244] on link "[URL][DOMAIN_NAME]" at bounding box center [904, 239] width 103 height 11
click at [894, 161] on div "合作細節" at bounding box center [882, 163] width 37 height 15
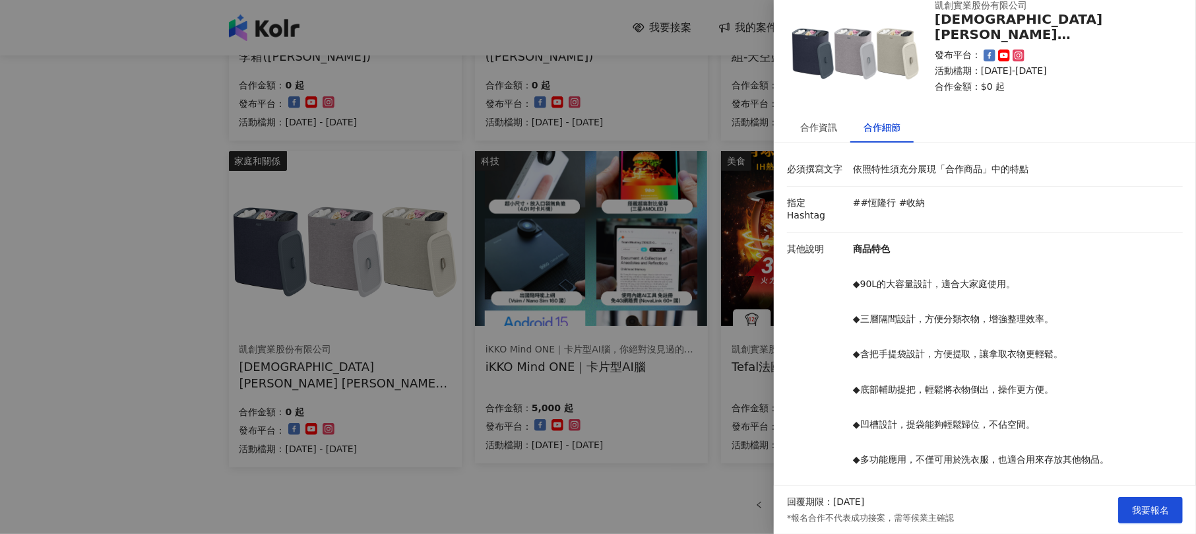
scroll to position [71, 0]
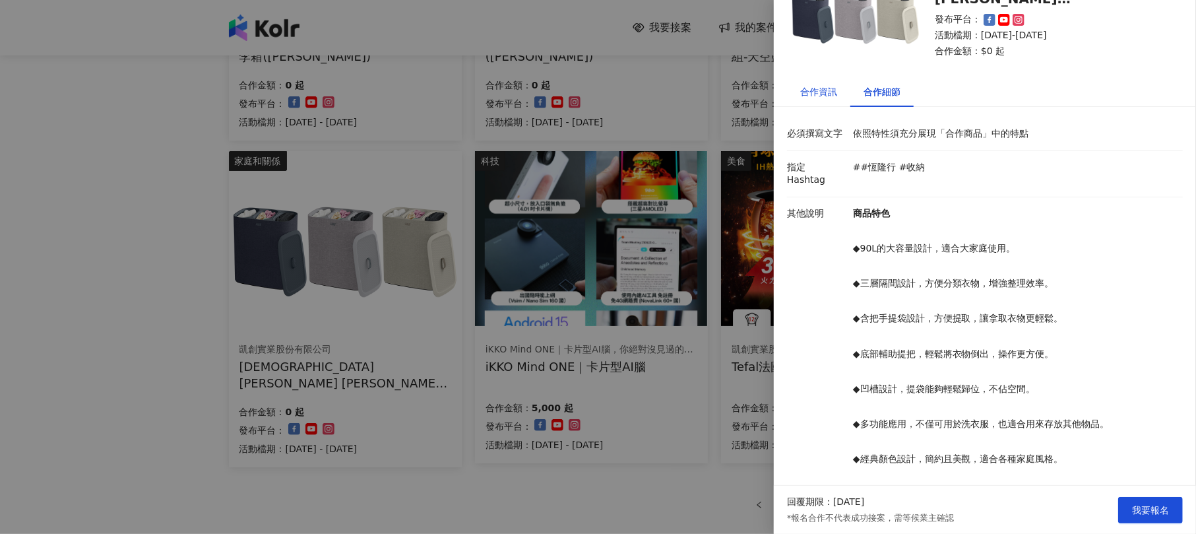
click at [810, 88] on div "合作資訊" at bounding box center [819, 91] width 37 height 15
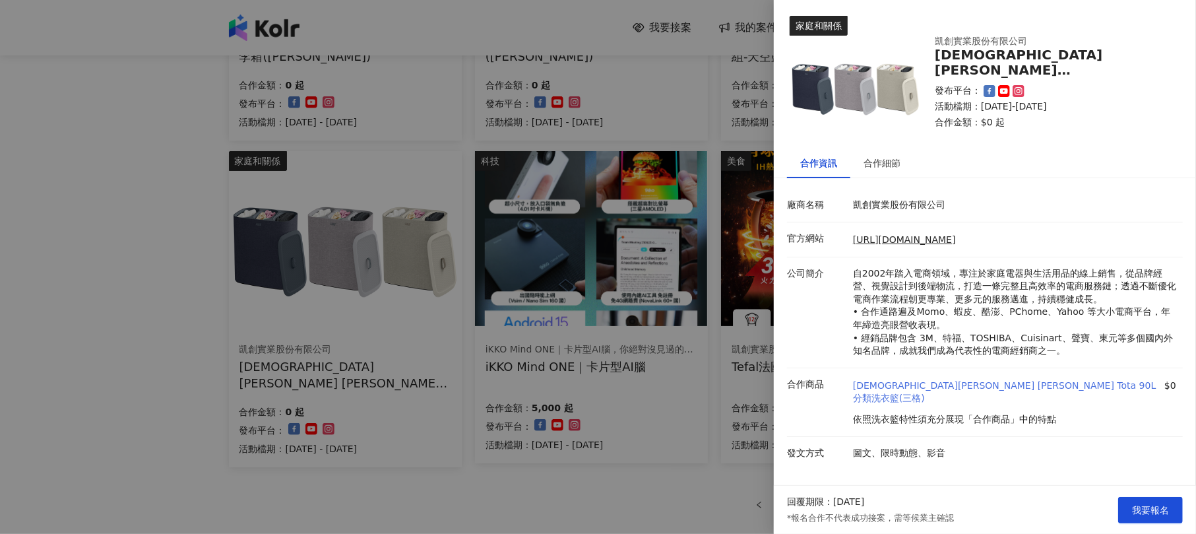
click at [950, 389] on link "[DEMOGRAPHIC_DATA][PERSON_NAME] [PERSON_NAME] Tota 90L 分類洗衣籃(三格)" at bounding box center [1007, 392] width 309 height 26
click at [874, 169] on div "合作細節" at bounding box center [882, 163] width 37 height 15
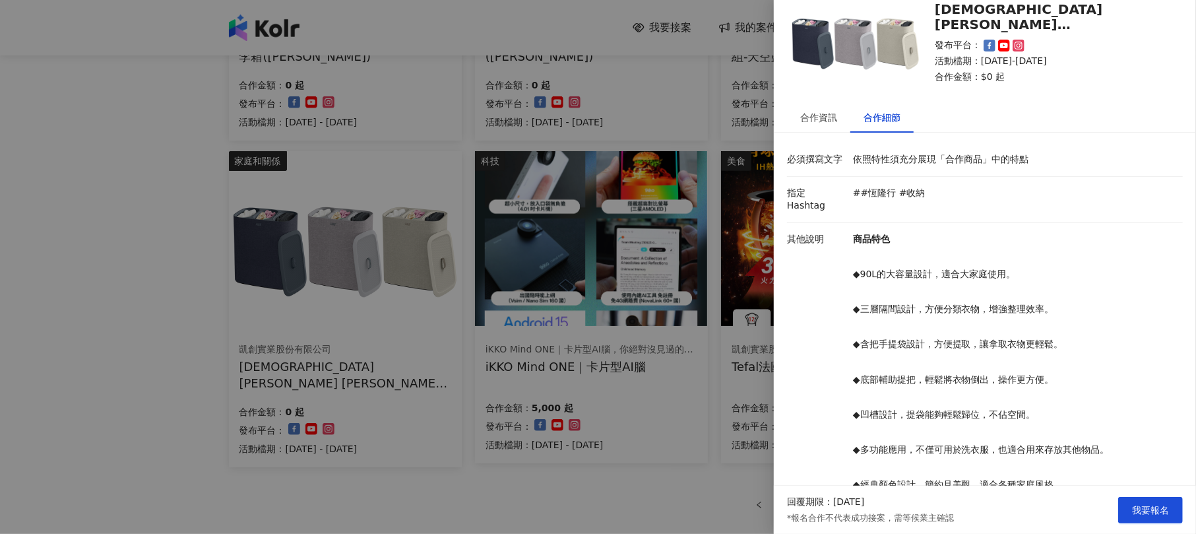
scroll to position [71, 0]
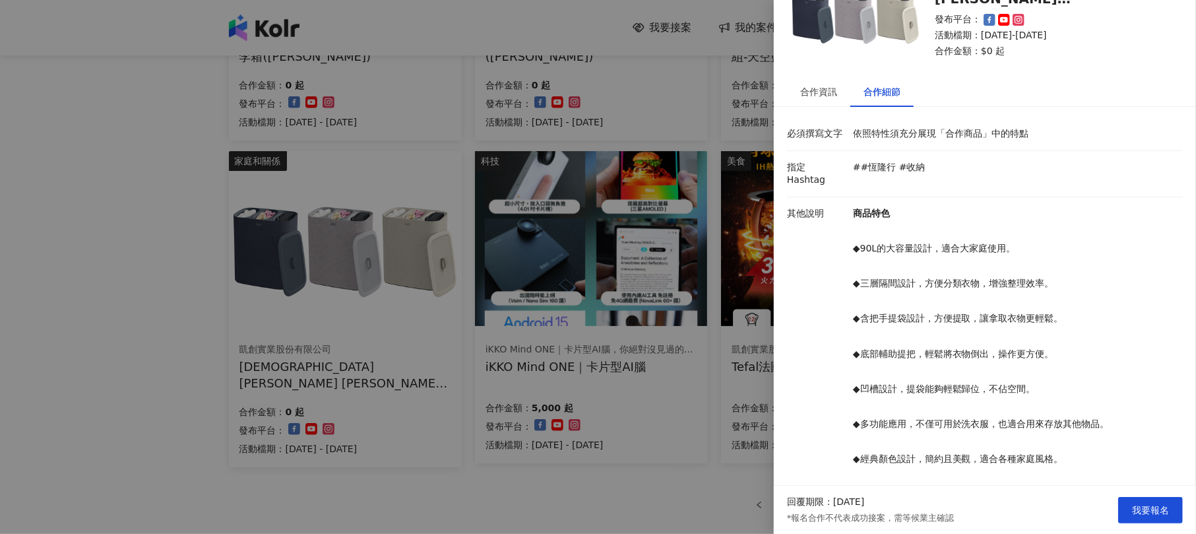
click at [616, 315] on div at bounding box center [598, 267] width 1196 height 534
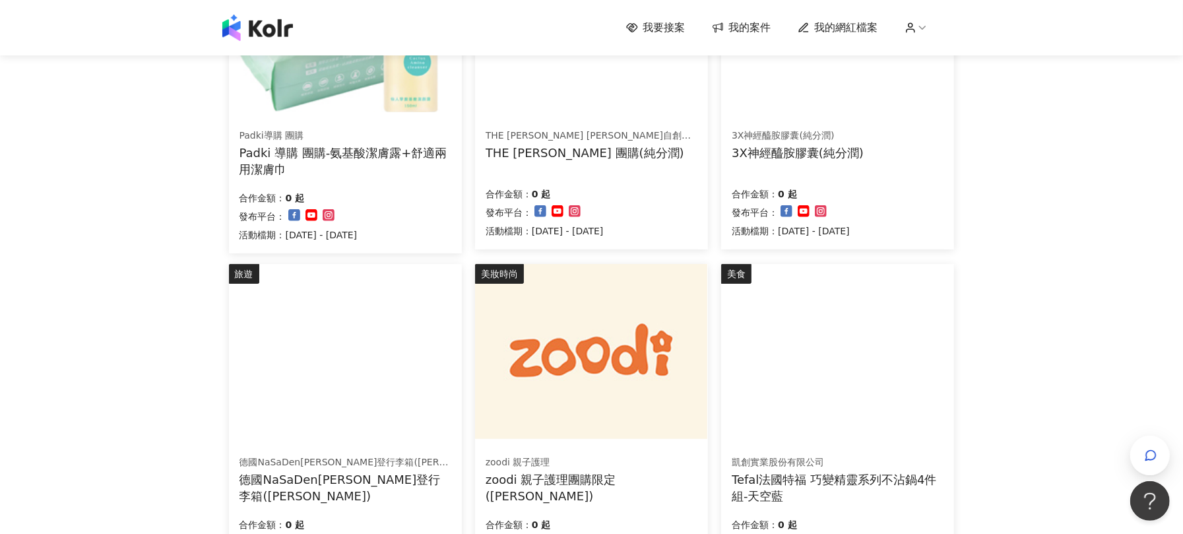
scroll to position [880, 0]
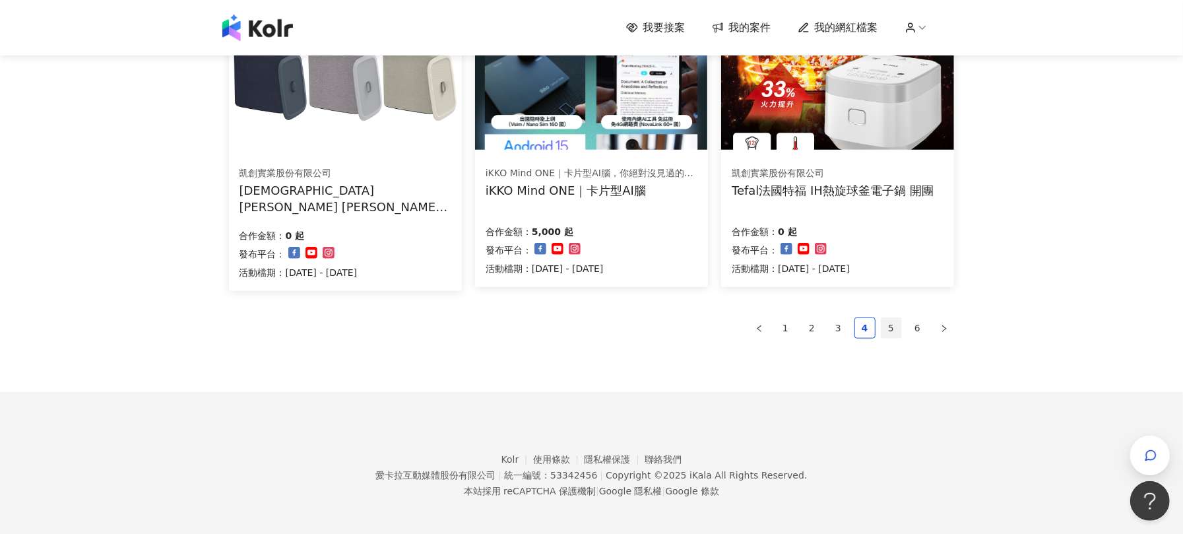
click at [898, 322] on link "5" at bounding box center [892, 328] width 20 height 20
click at [895, 323] on link "5" at bounding box center [892, 328] width 20 height 20
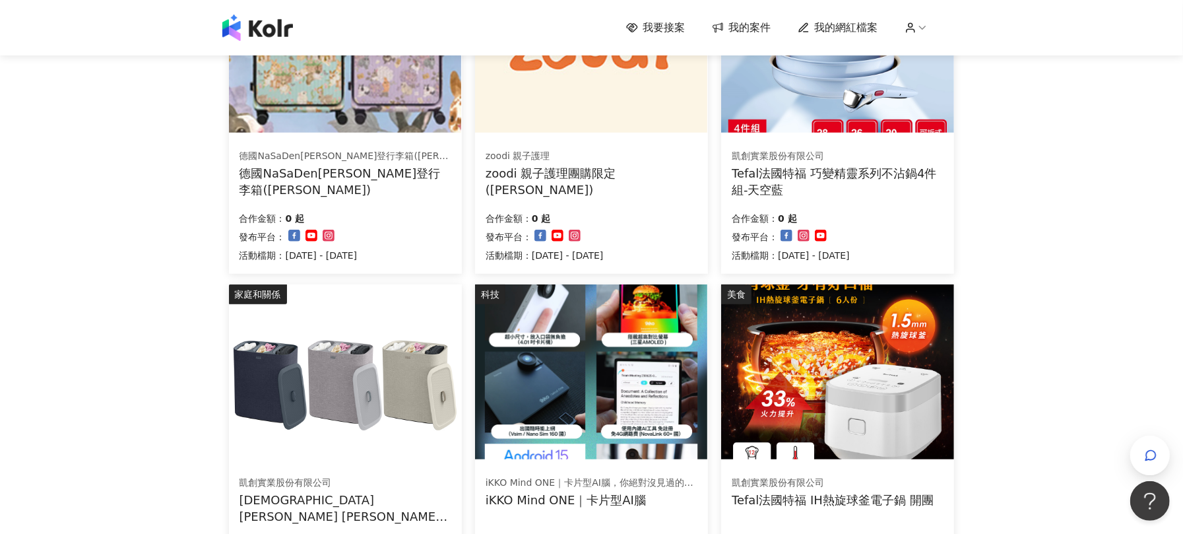
scroll to position [792, 0]
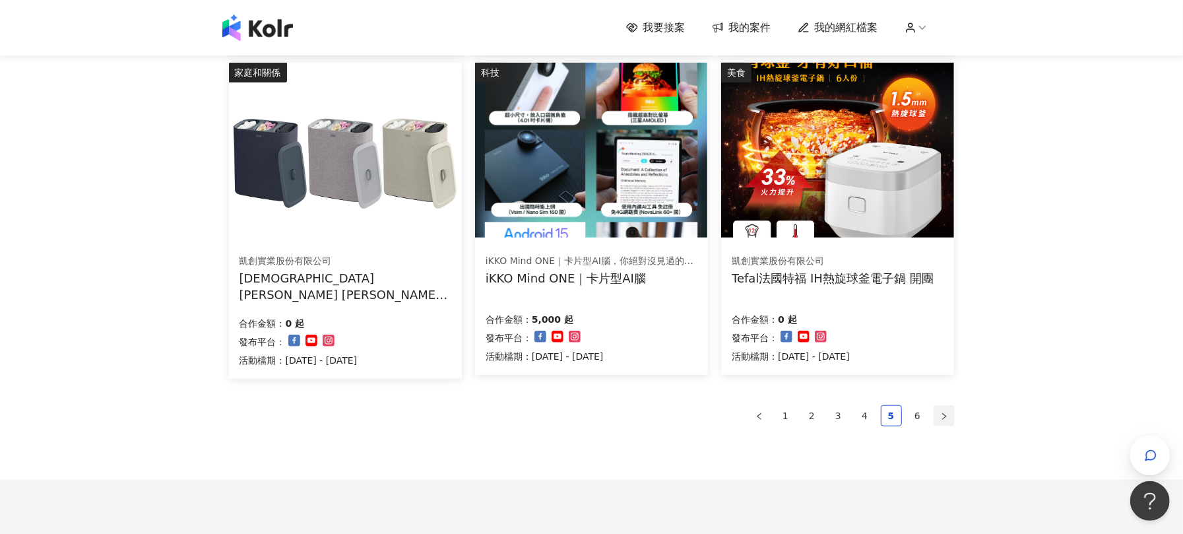
click at [940, 413] on icon "right" at bounding box center [944, 416] width 8 height 8
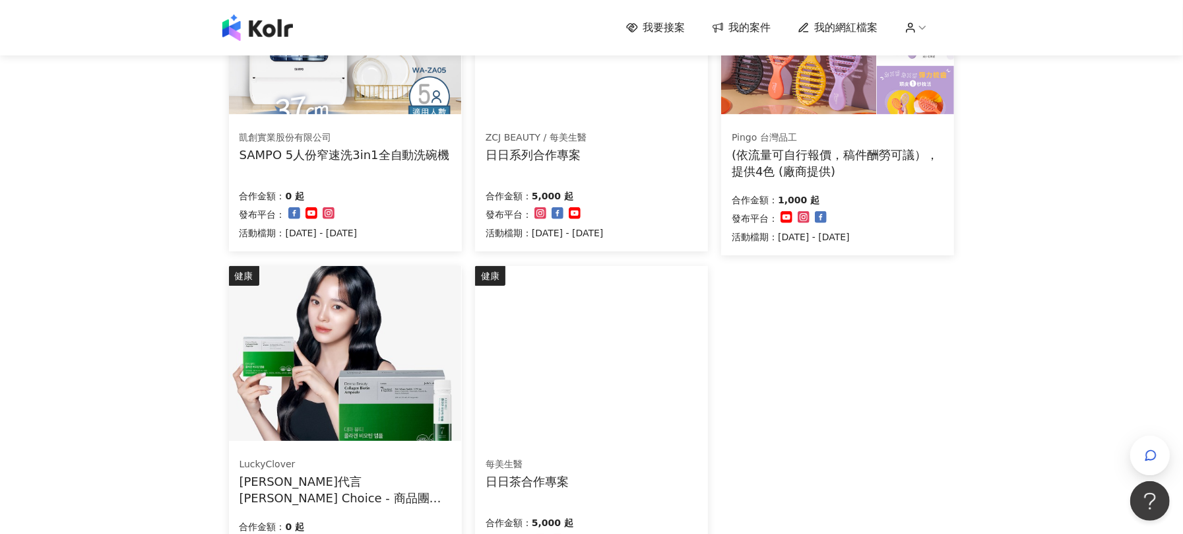
scroll to position [528, 0]
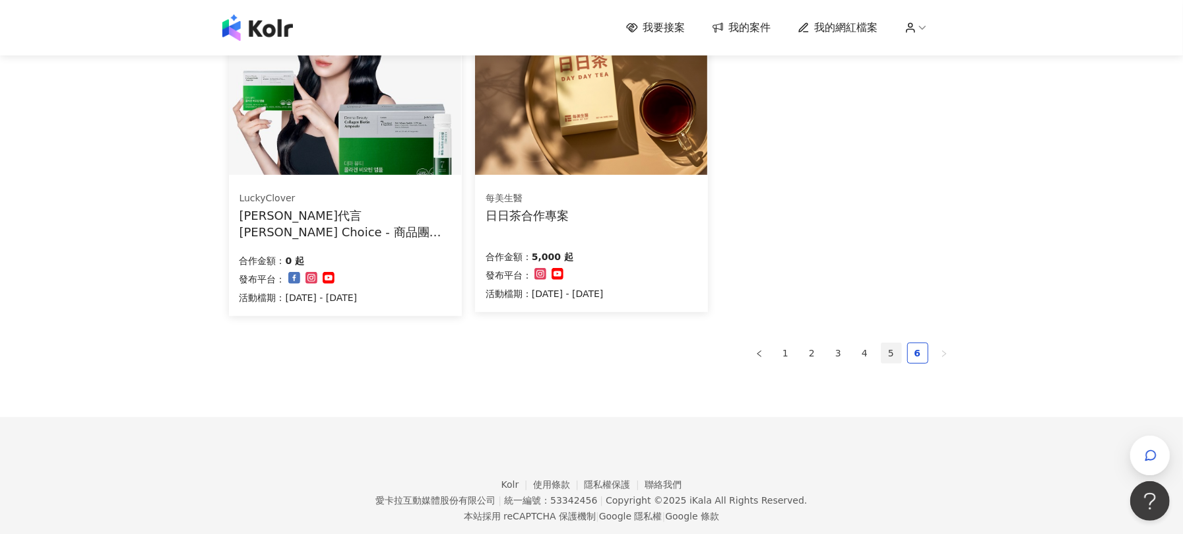
click at [895, 362] on link "5" at bounding box center [892, 353] width 20 height 20
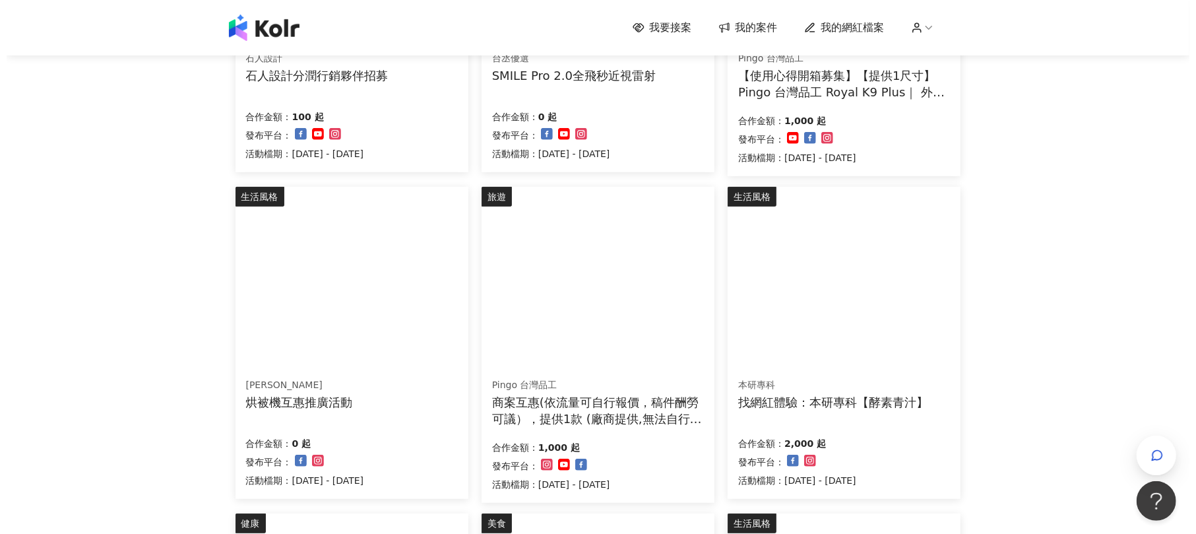
scroll to position [352, 0]
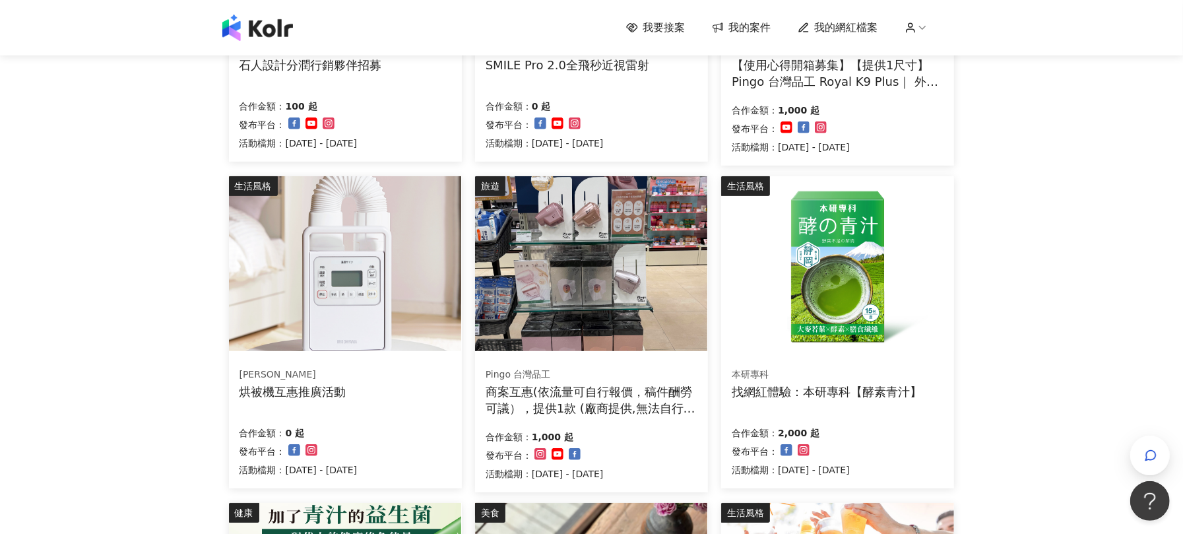
click at [615, 377] on div "Pingo 台灣品工" at bounding box center [591, 374] width 211 height 13
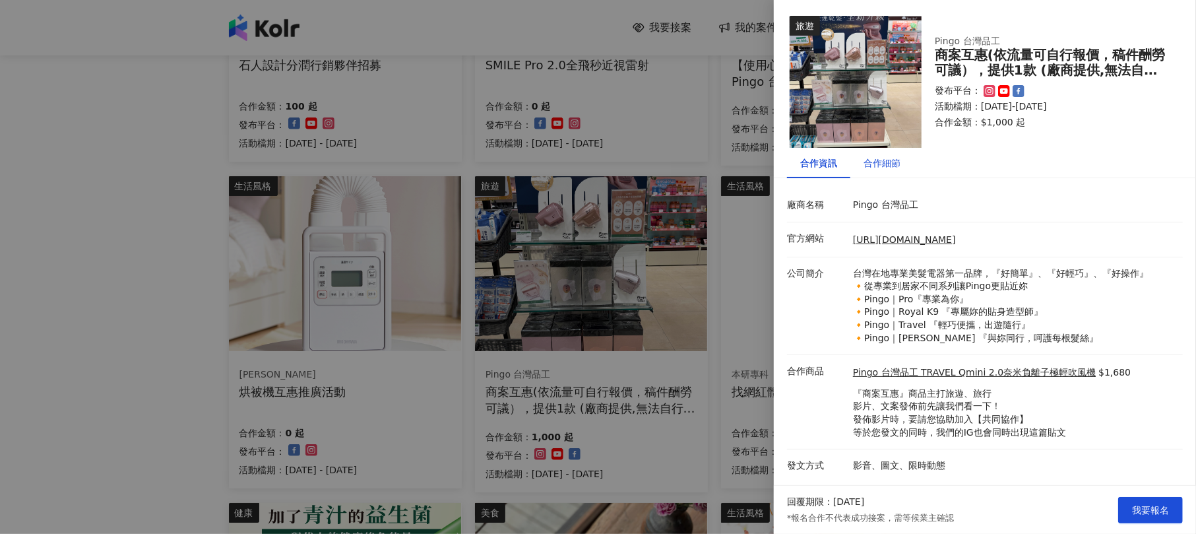
click at [871, 161] on div "合作細節" at bounding box center [882, 163] width 37 height 15
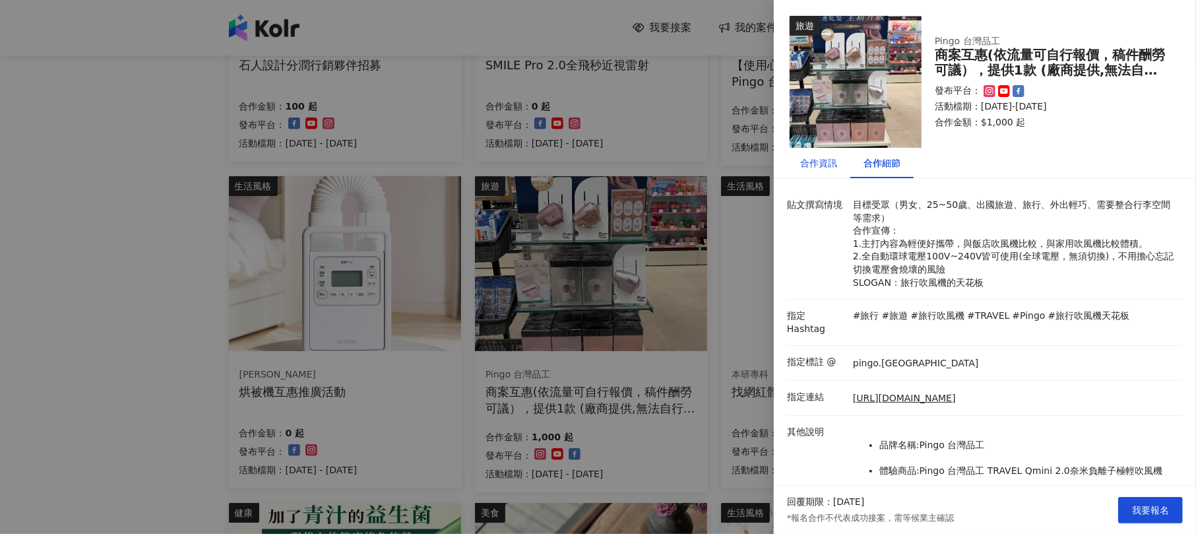
click at [824, 165] on div "合作資訊" at bounding box center [819, 163] width 37 height 15
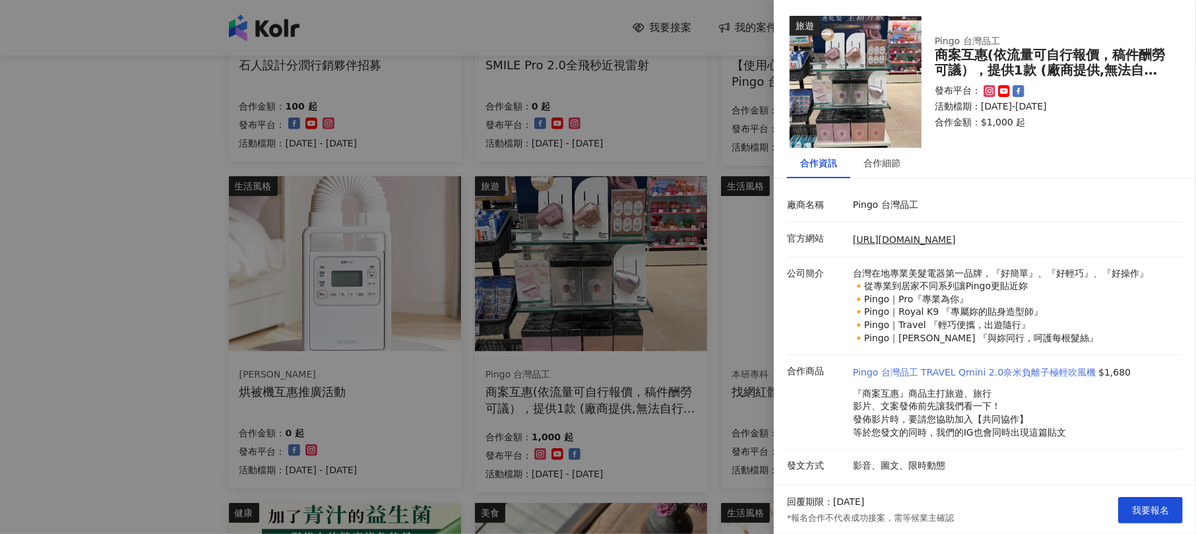
click at [919, 371] on link "Pingo 台灣品工 TRAVEL Qmini 2.0奈米負離子極輕吹風機" at bounding box center [974, 372] width 243 height 13
click at [507, 193] on div at bounding box center [598, 267] width 1196 height 534
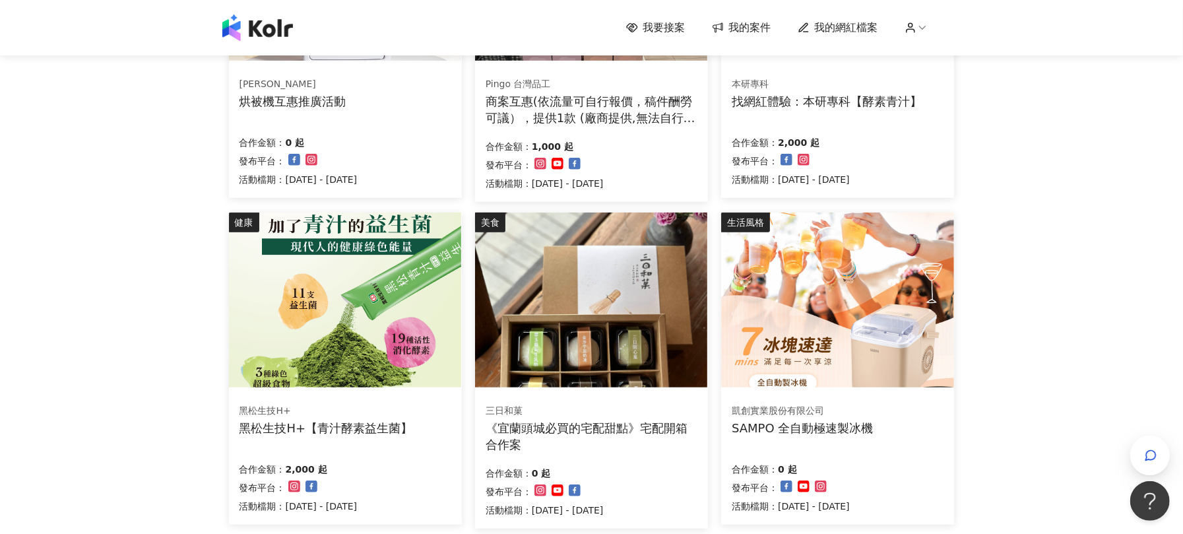
scroll to position [704, 0]
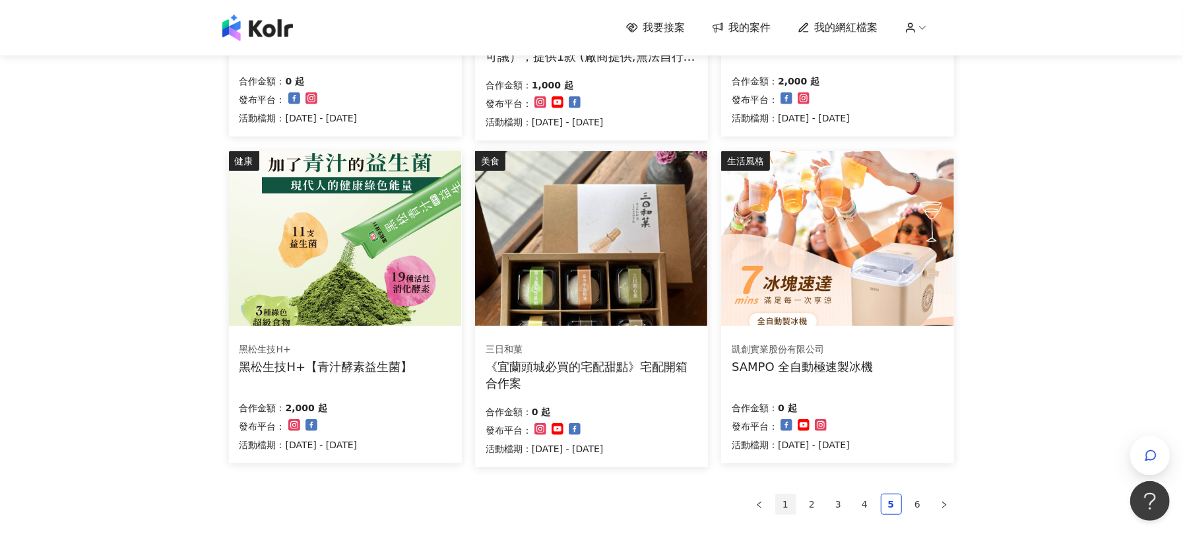
click at [789, 504] on link "1" at bounding box center [786, 504] width 20 height 20
